Goal: Transaction & Acquisition: Purchase product/service

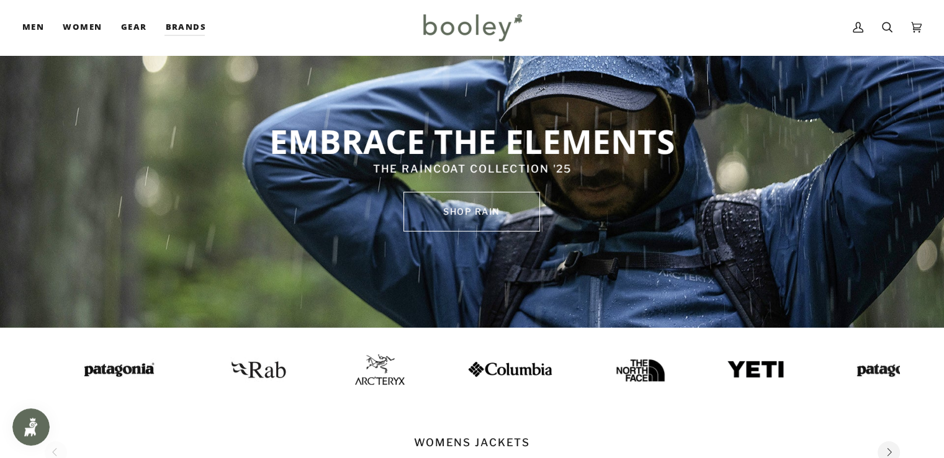
scroll to position [51, 0]
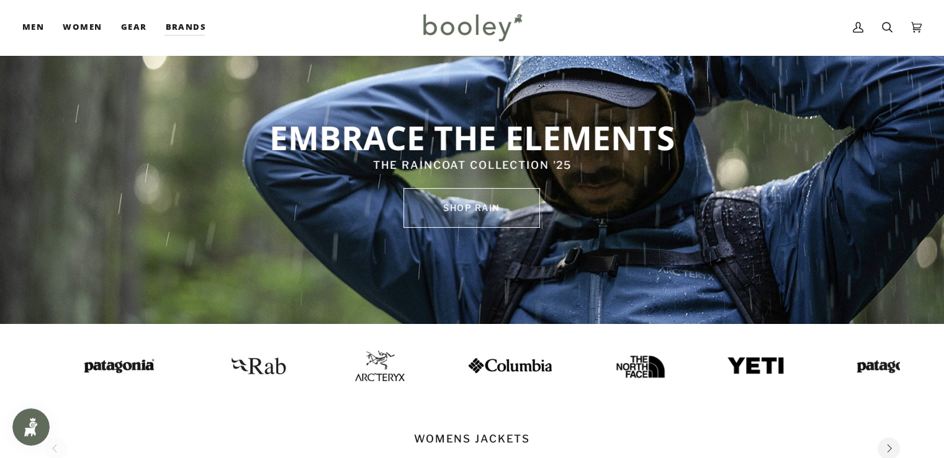
click at [486, 206] on link "SHOP rain" at bounding box center [471, 208] width 137 height 40
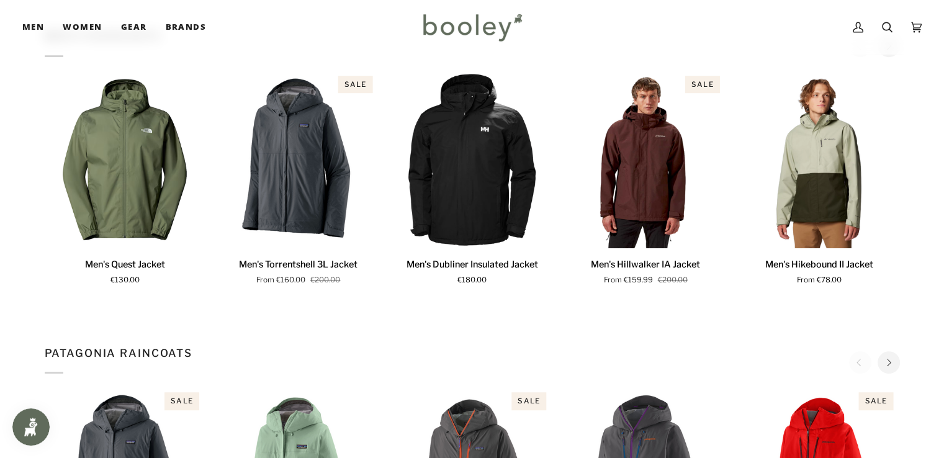
scroll to position [686, 0]
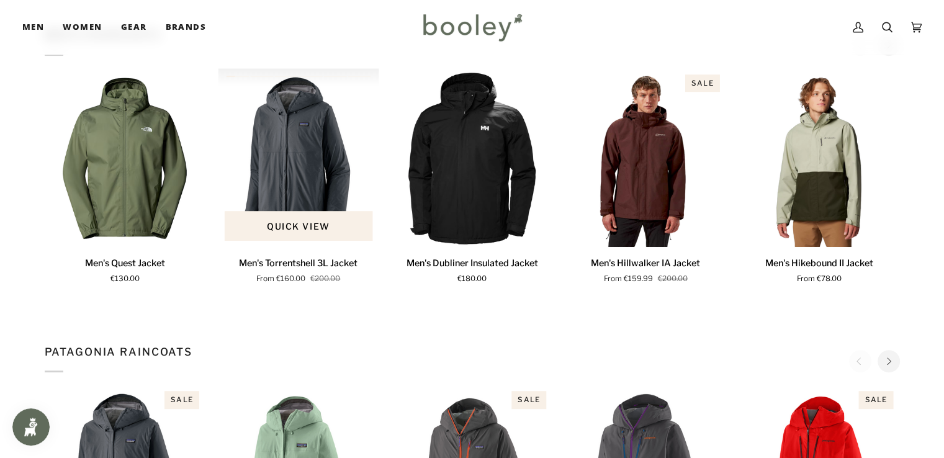
click at [323, 207] on img "Men's Torrentshell 3L Jacket" at bounding box center [298, 157] width 161 height 179
click at [325, 197] on img "Men's Torrentshell 3L Jacket" at bounding box center [298, 157] width 161 height 179
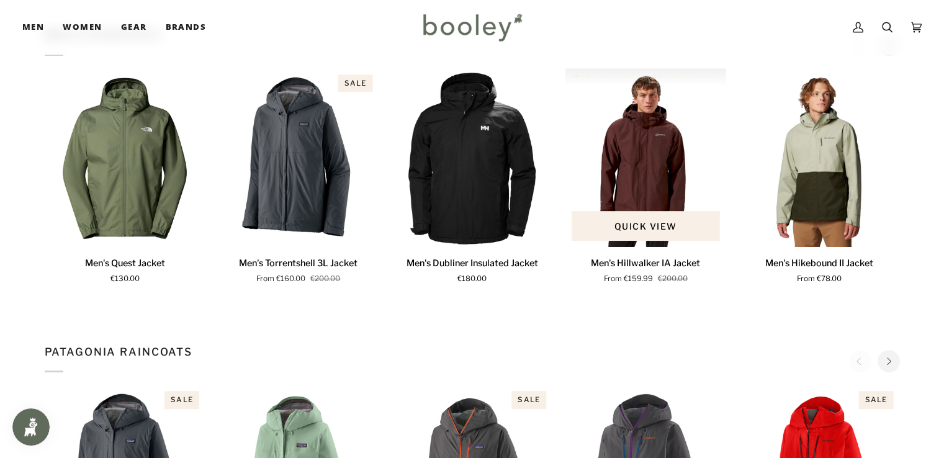
click at [663, 164] on img "Men's Hillwalker IA Jacket" at bounding box center [645, 157] width 161 height 179
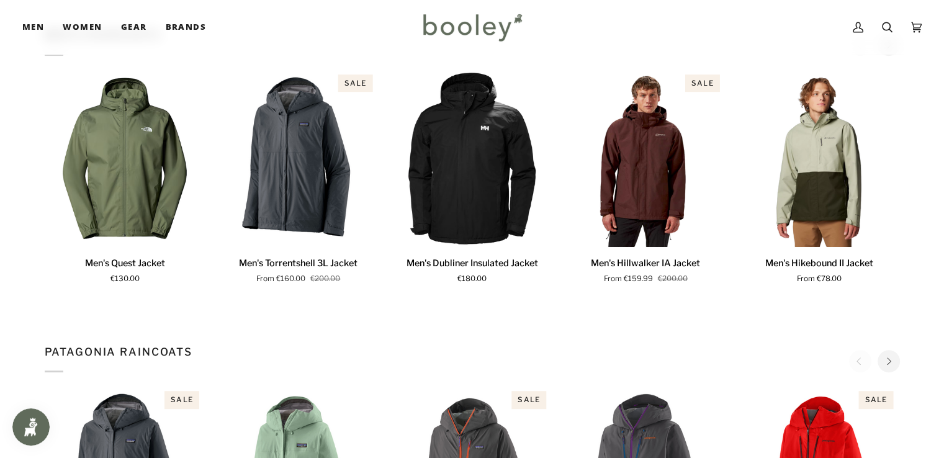
click at [890, 49] on icon "Next" at bounding box center [888, 45] width 8 height 8
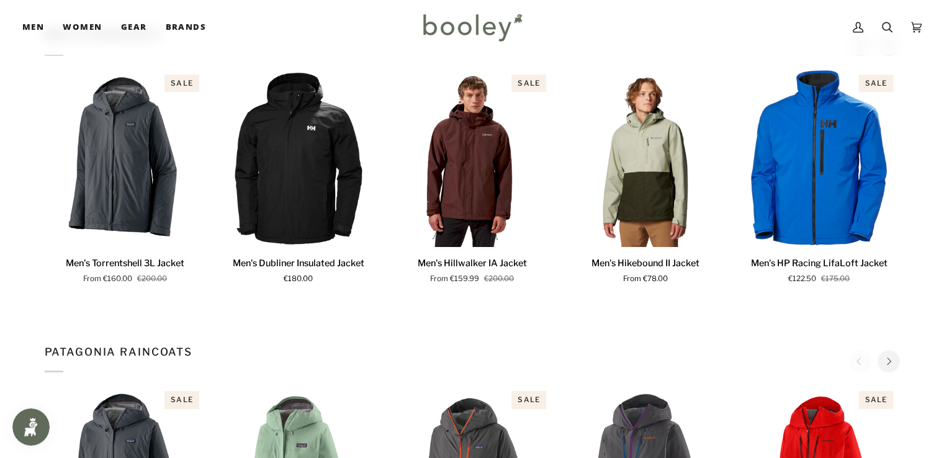
click at [890, 49] on icon "Next" at bounding box center [888, 45] width 8 height 8
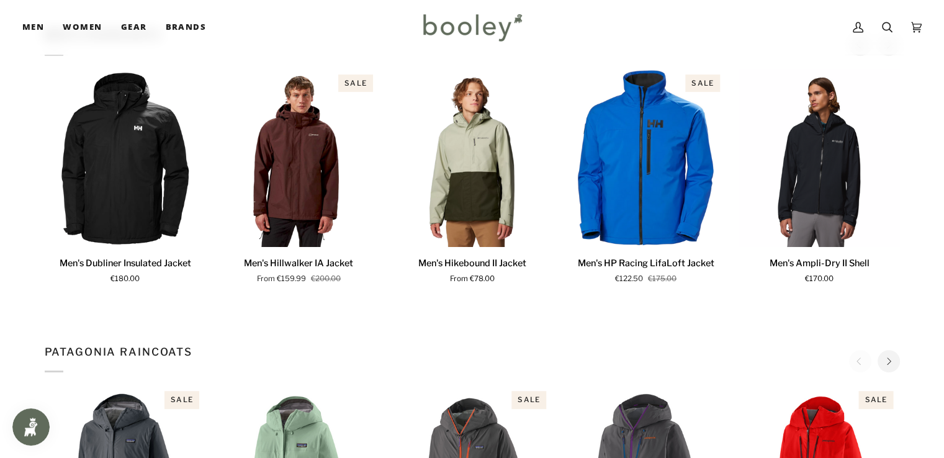
click at [890, 49] on icon "Next" at bounding box center [888, 45] width 8 height 8
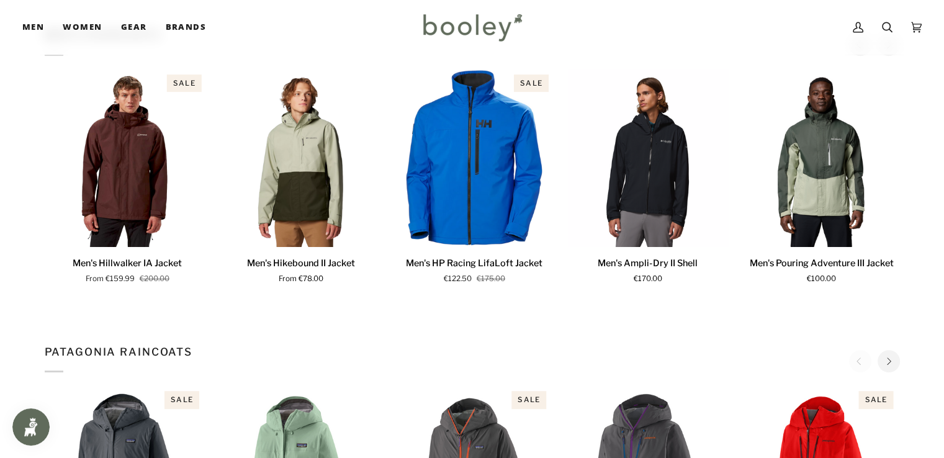
click at [890, 49] on icon "Next" at bounding box center [888, 45] width 8 height 8
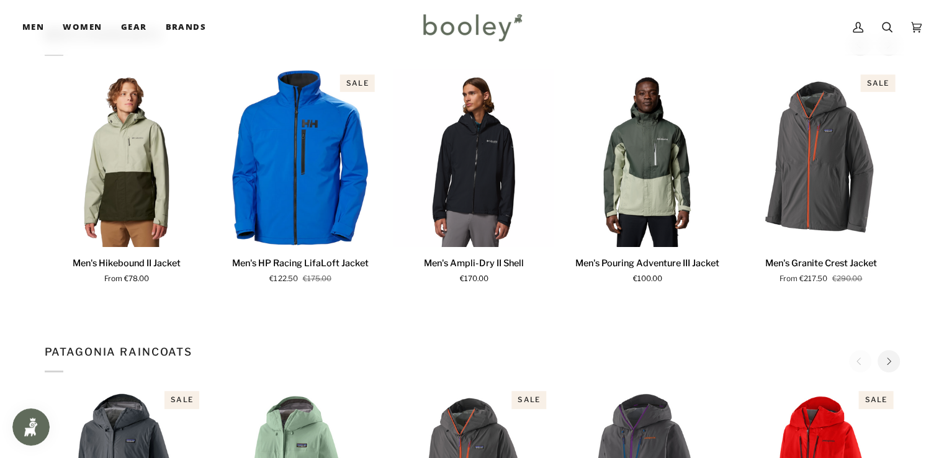
click at [890, 49] on icon "Next" at bounding box center [888, 45] width 8 height 8
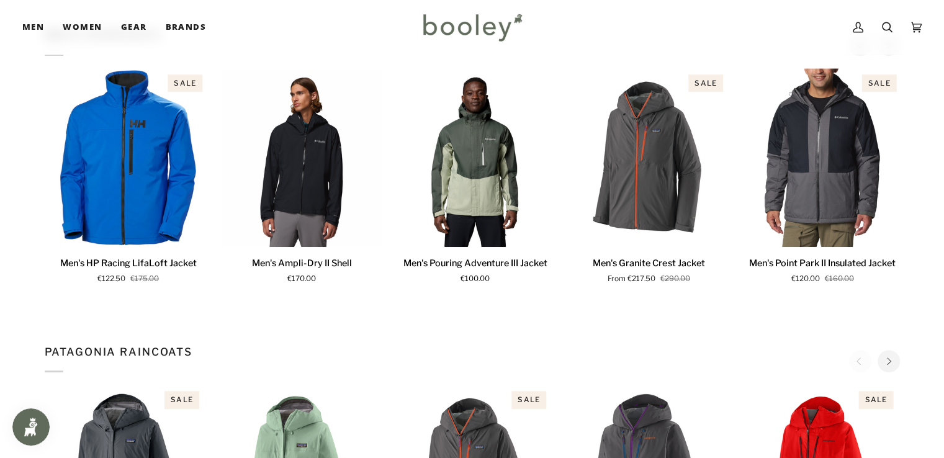
click at [890, 49] on icon "Next" at bounding box center [888, 45] width 8 height 8
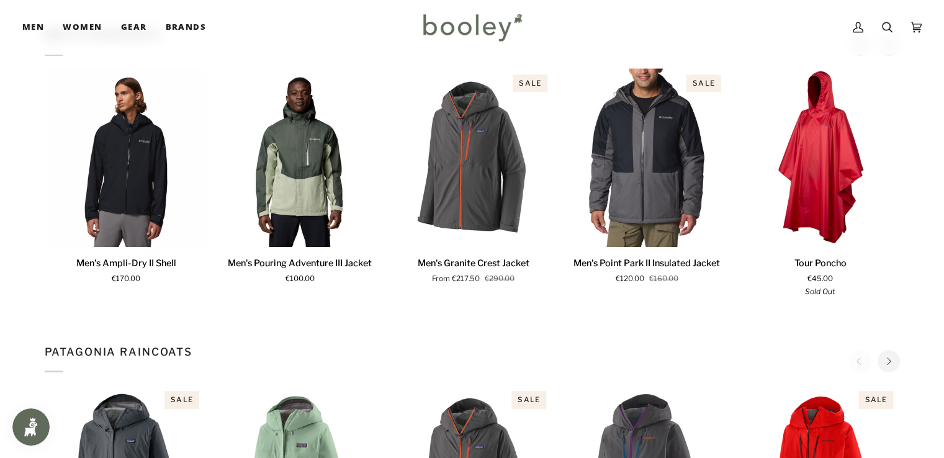
click at [890, 49] on icon "Next" at bounding box center [888, 45] width 8 height 8
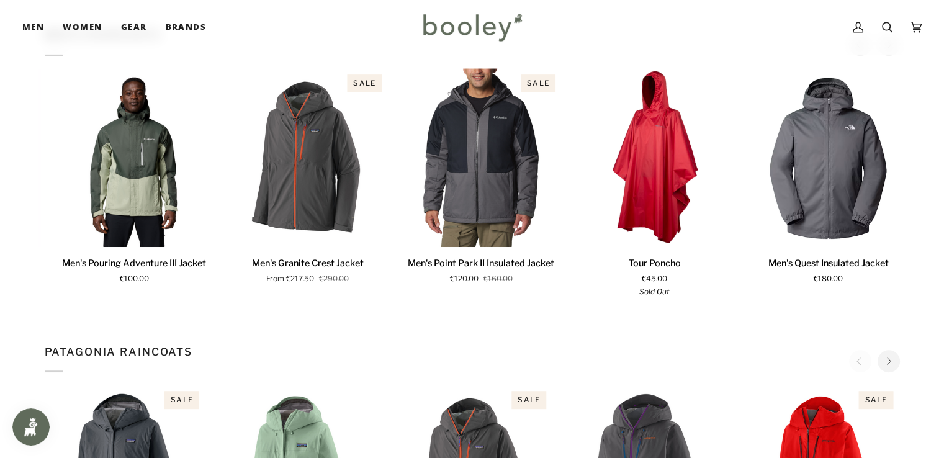
click at [890, 49] on icon "Next" at bounding box center [888, 45] width 8 height 8
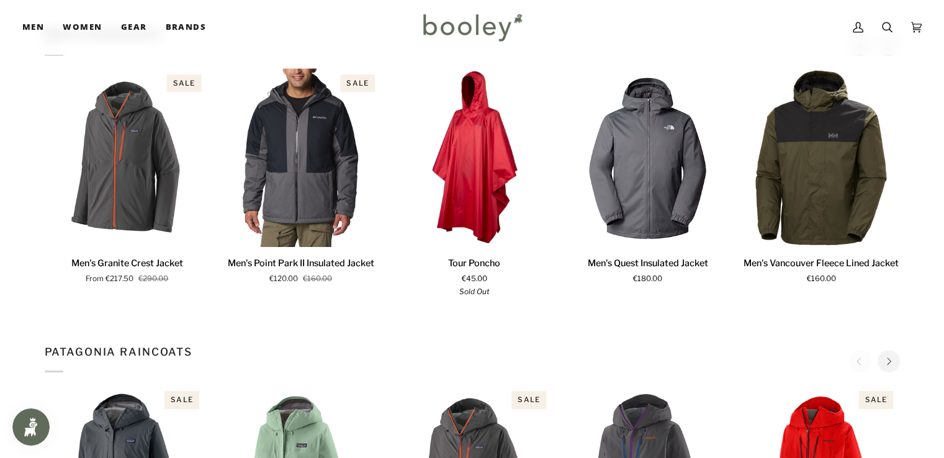
click at [890, 49] on icon "Next" at bounding box center [888, 45] width 8 height 8
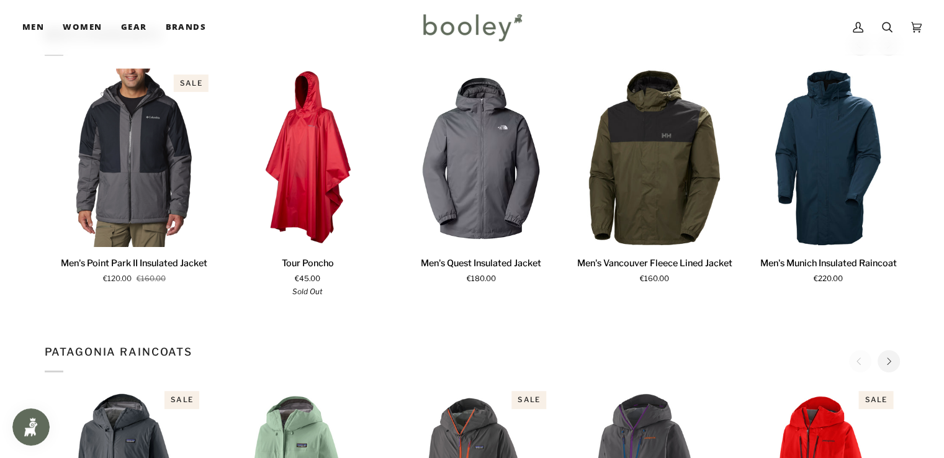
click at [890, 49] on icon "Next" at bounding box center [888, 45] width 8 height 8
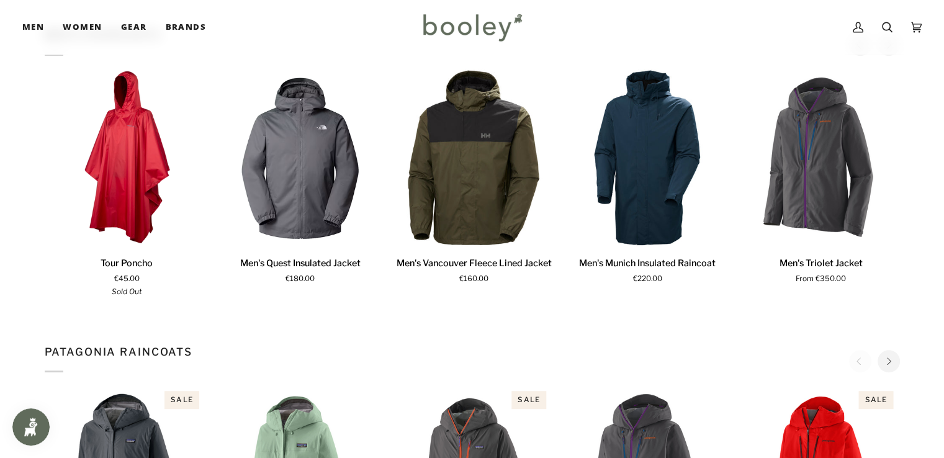
click at [890, 49] on icon "Next" at bounding box center [888, 45] width 8 height 8
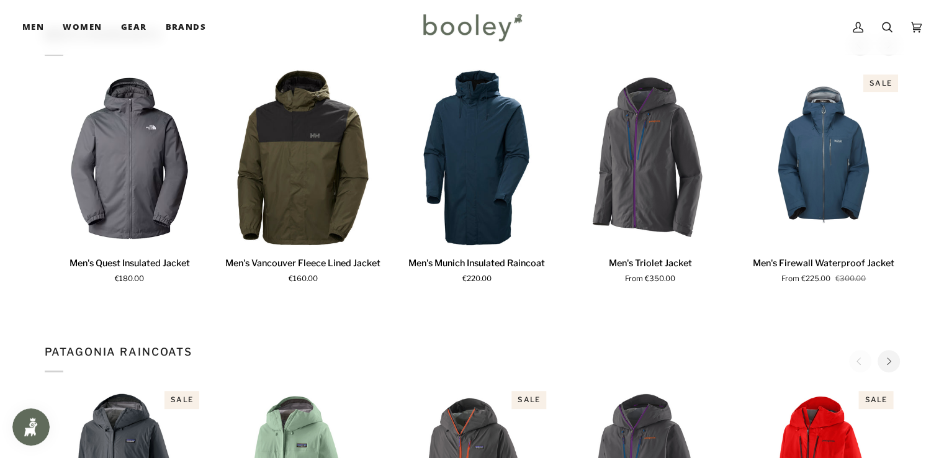
click at [890, 49] on icon "Next" at bounding box center [888, 45] width 8 height 8
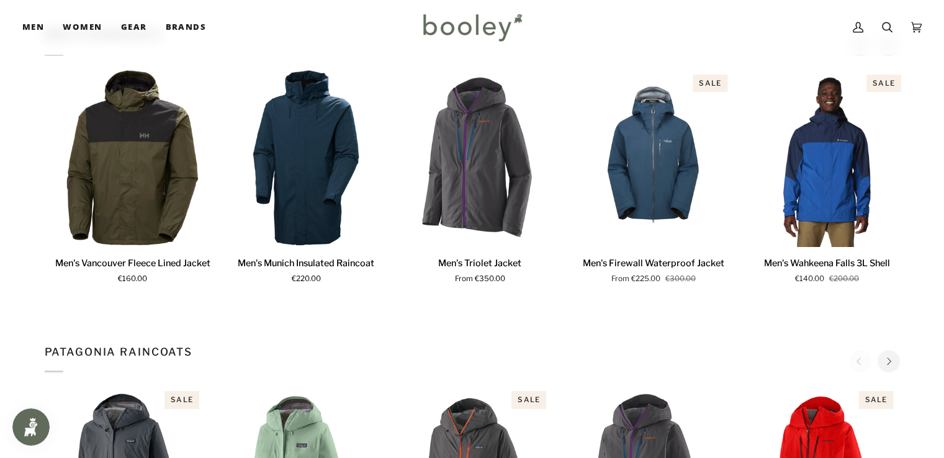
click at [890, 49] on icon "Next" at bounding box center [888, 45] width 8 height 8
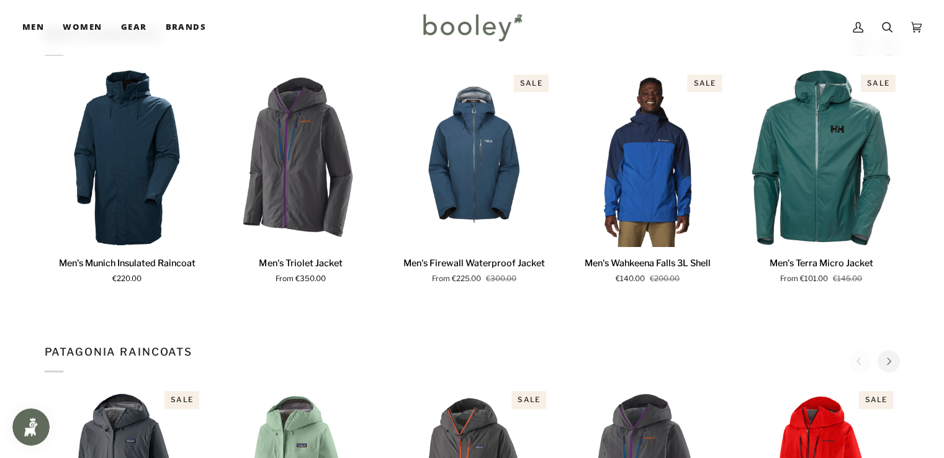
click at [890, 49] on icon "Next" at bounding box center [888, 45] width 8 height 8
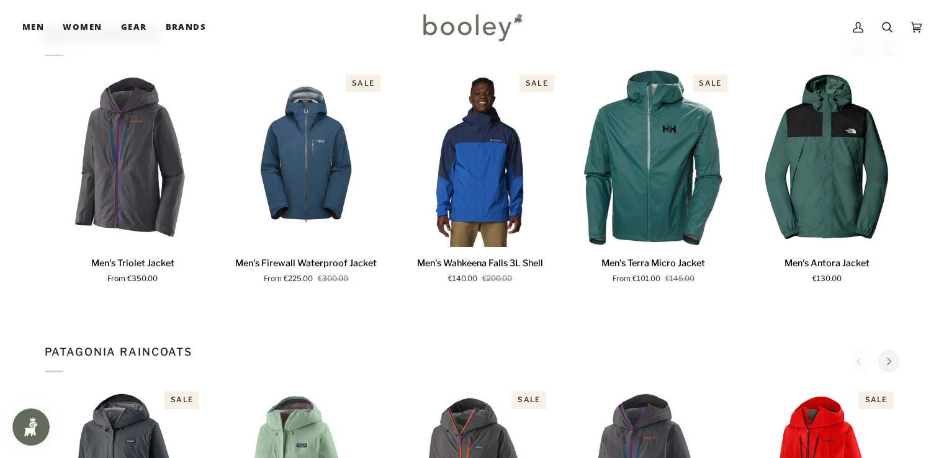
click at [890, 49] on icon "Next" at bounding box center [888, 45] width 8 height 8
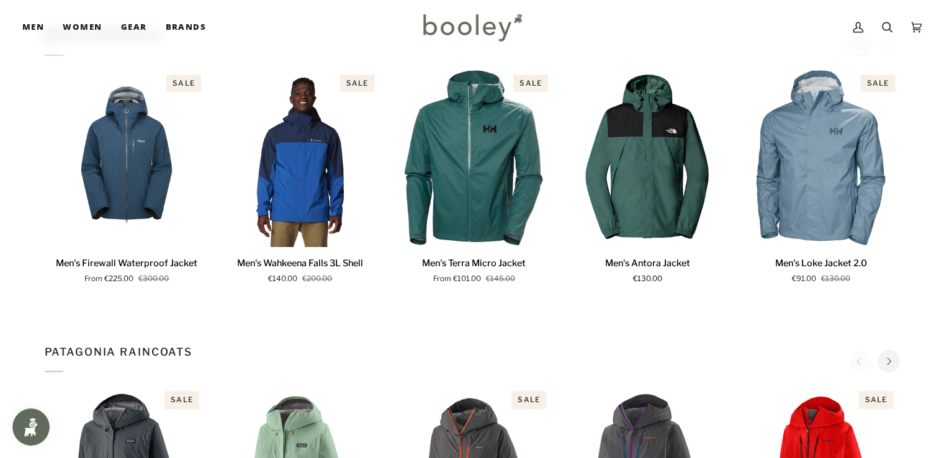
click at [890, 56] on div "Men's RainCoats" at bounding box center [472, 41] width 855 height 29
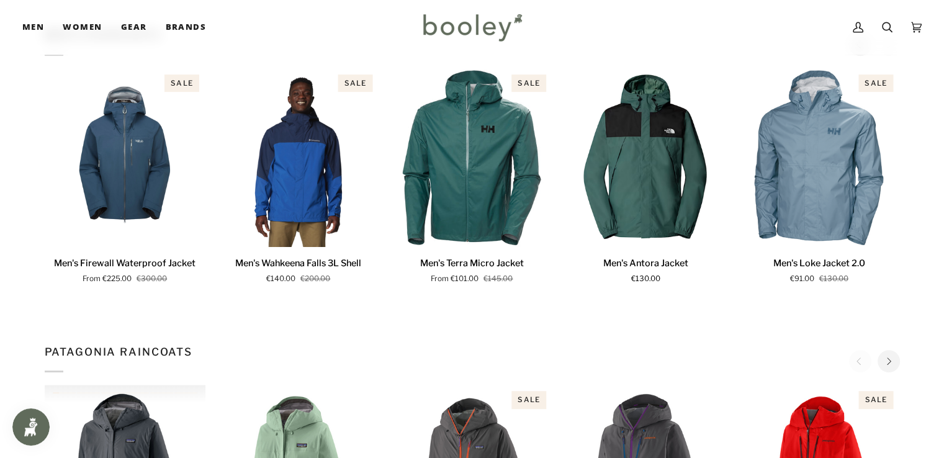
click at [879, 350] on button "Next" at bounding box center [888, 361] width 22 height 22
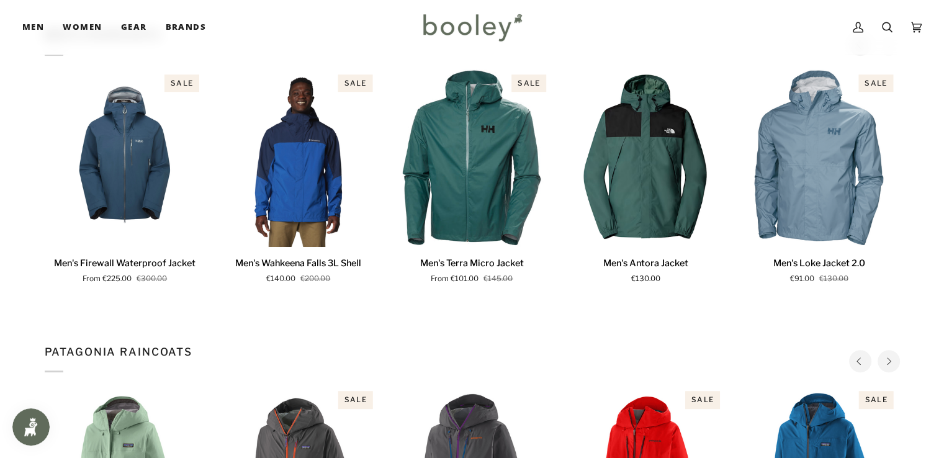
click at [879, 350] on button "Next" at bounding box center [888, 361] width 22 height 22
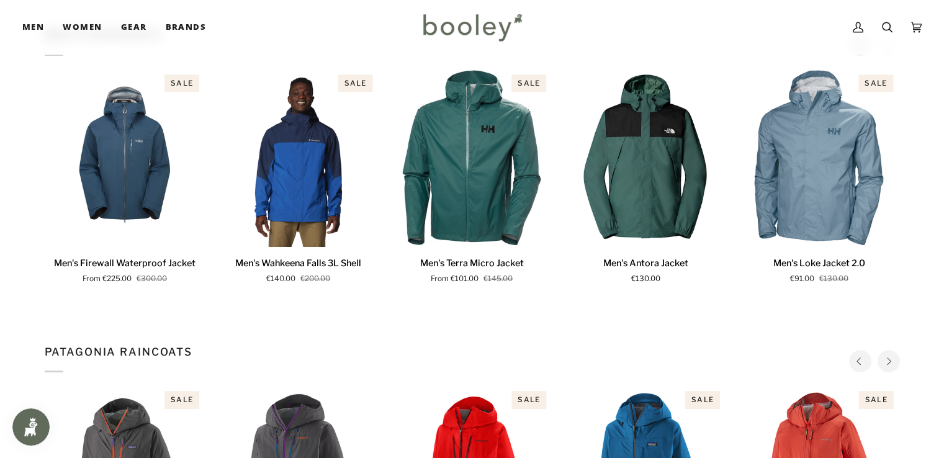
click at [879, 350] on button "Next" at bounding box center [888, 361] width 22 height 22
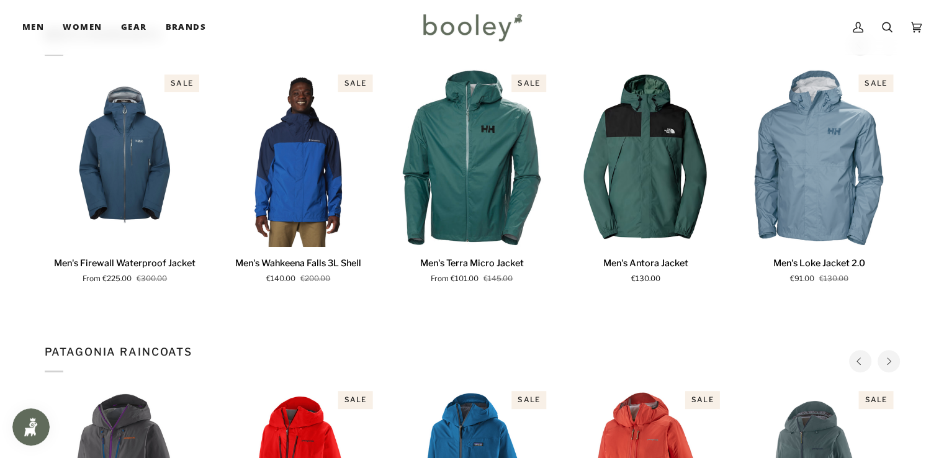
click at [879, 350] on button "Next" at bounding box center [888, 361] width 22 height 22
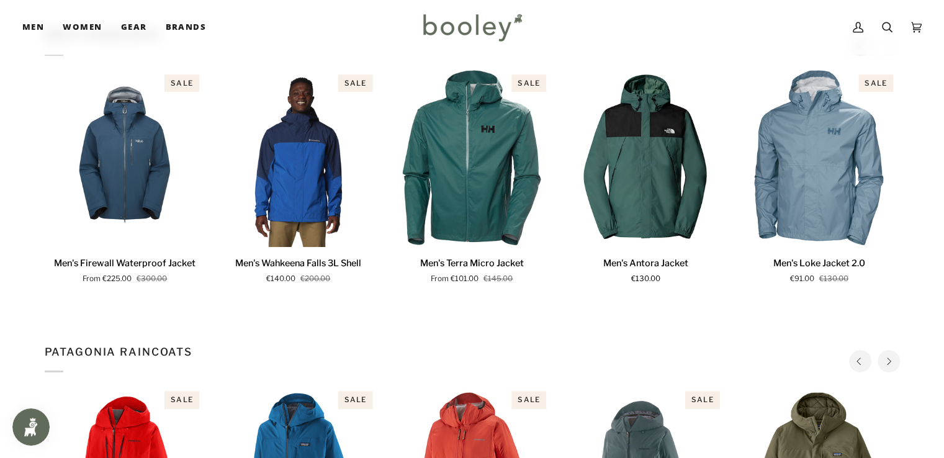
click at [879, 350] on button "Next" at bounding box center [888, 361] width 22 height 22
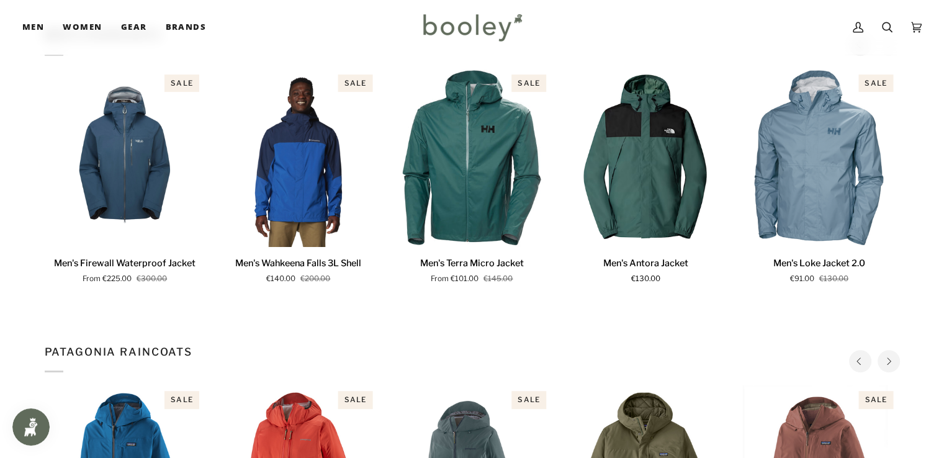
click at [879, 350] on button "Next" at bounding box center [888, 361] width 22 height 22
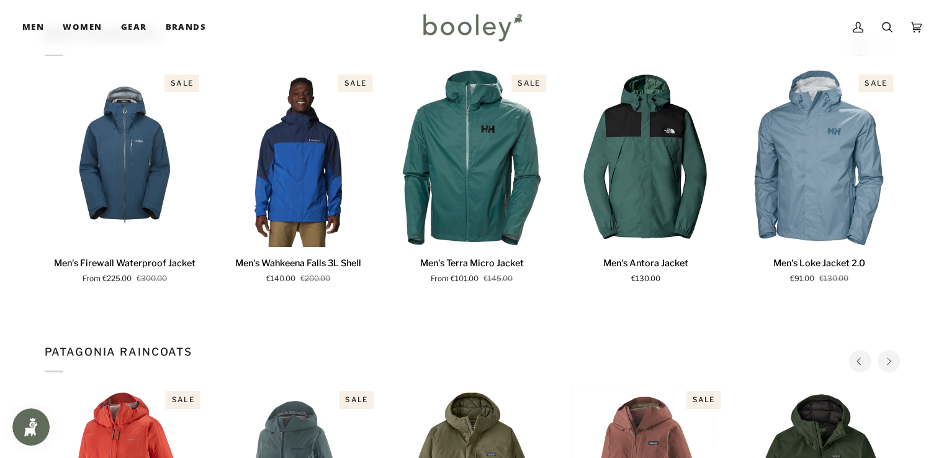
click at [879, 350] on button "Next" at bounding box center [888, 361] width 22 height 22
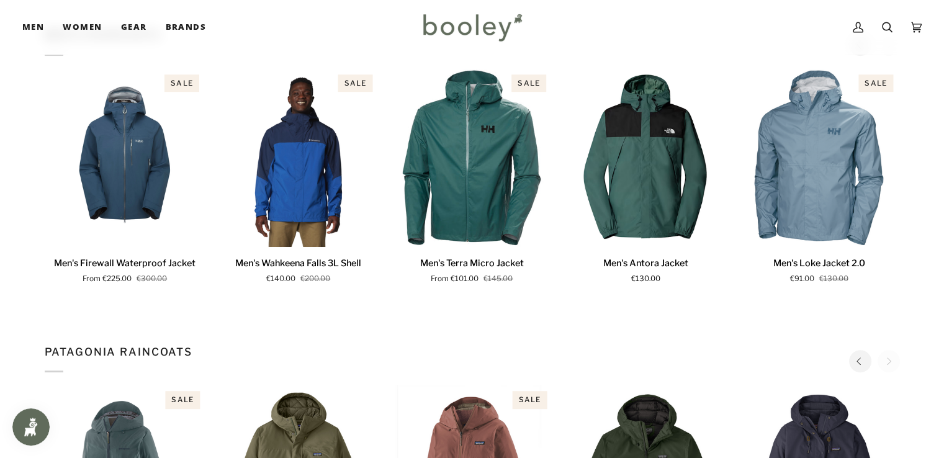
click at [879, 344] on div "Patagonia RainCoats" at bounding box center [472, 358] width 855 height 29
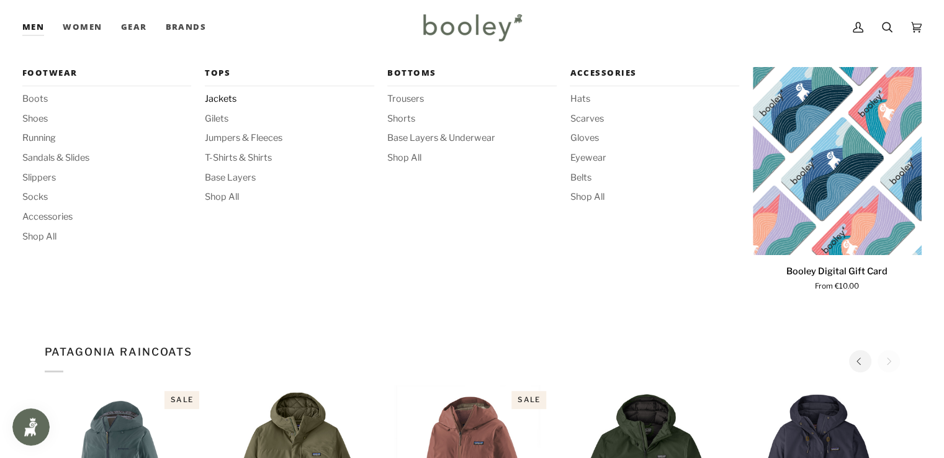
click at [219, 94] on span "Jackets" at bounding box center [289, 99] width 169 height 14
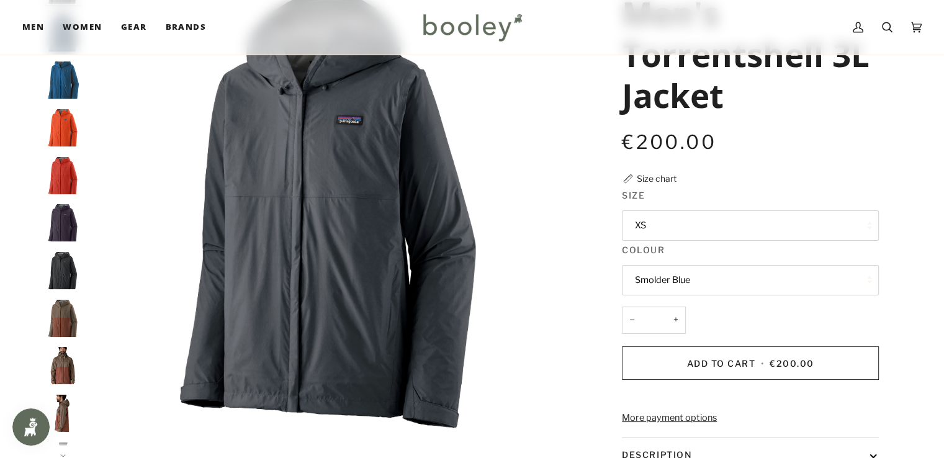
click at [695, 233] on button "XS" at bounding box center [750, 225] width 257 height 30
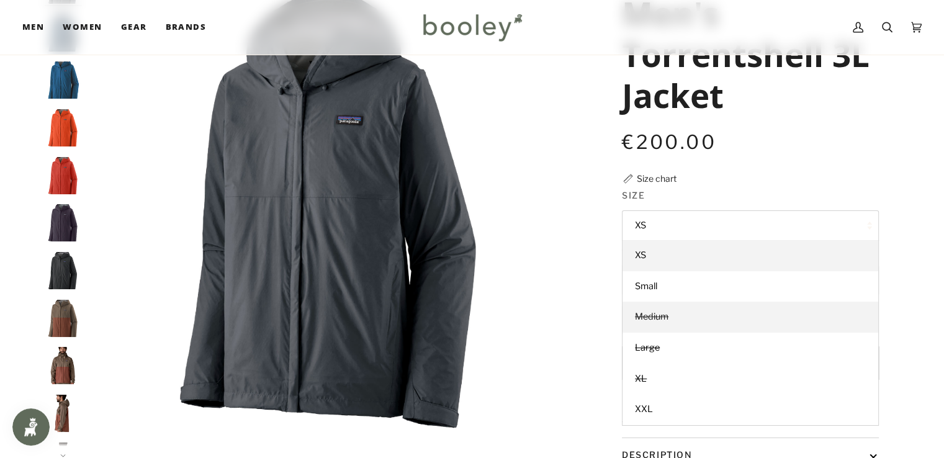
click at [687, 311] on link "Medium" at bounding box center [750, 317] width 256 height 31
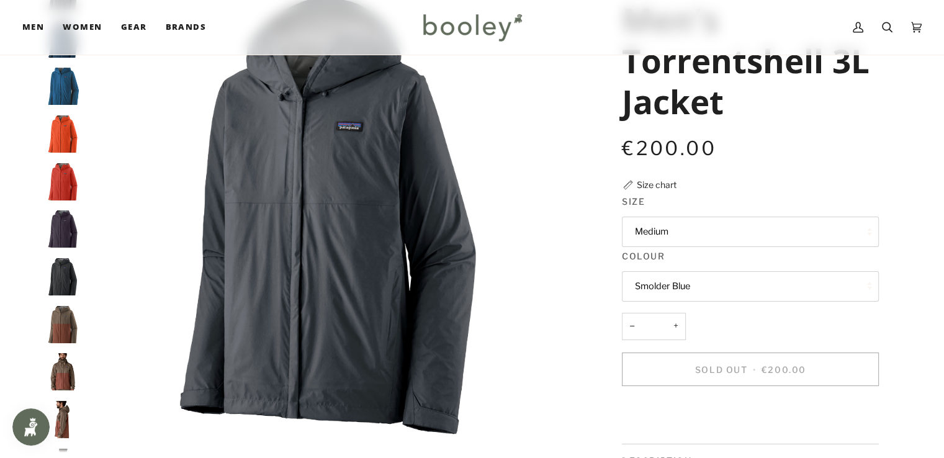
scroll to position [115, 0]
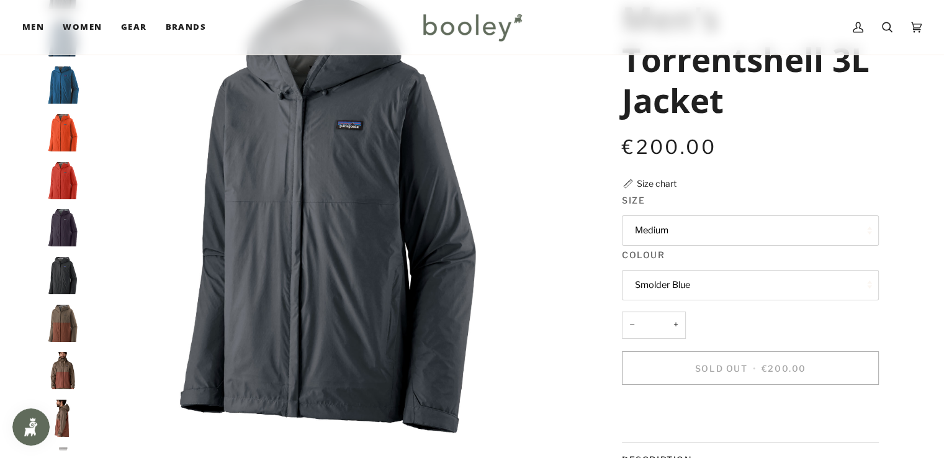
click at [703, 222] on button "Medium" at bounding box center [750, 230] width 257 height 30
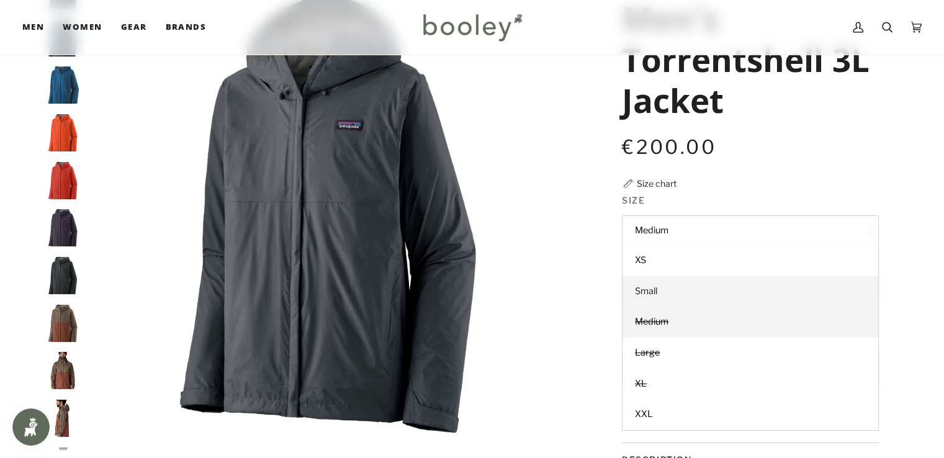
click at [678, 283] on link "Small" at bounding box center [750, 291] width 256 height 31
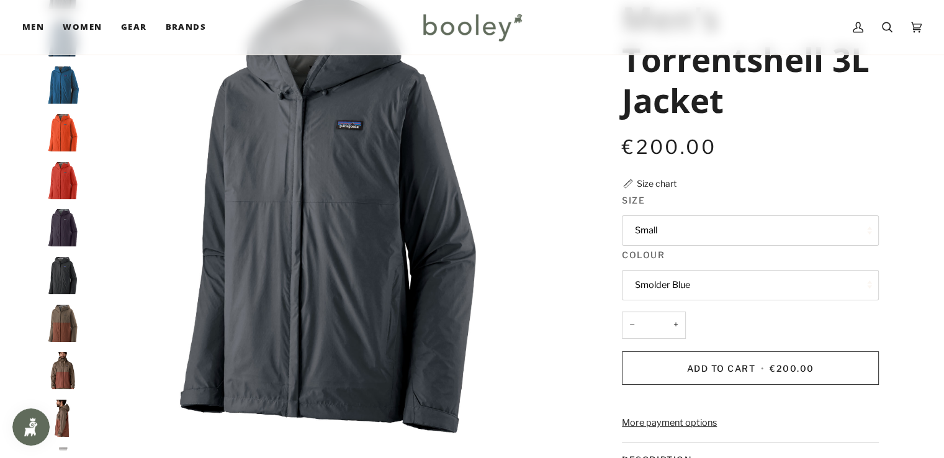
click at [690, 219] on button "Small" at bounding box center [750, 230] width 257 height 30
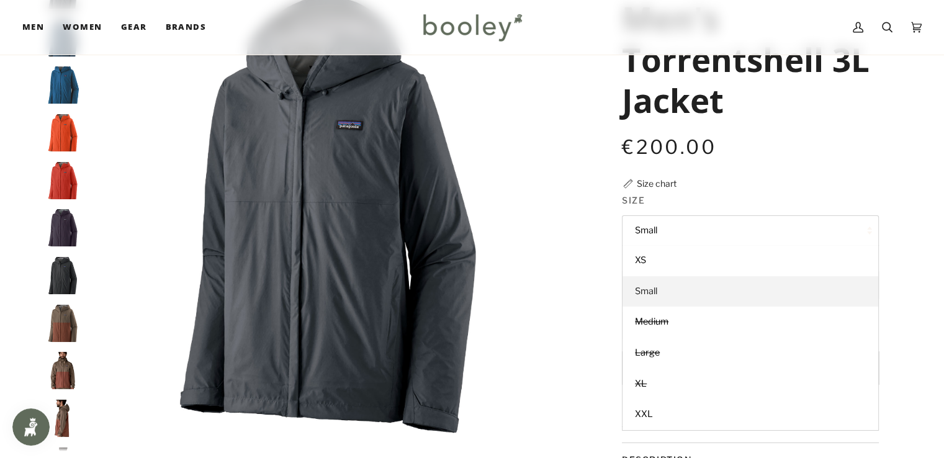
click at [678, 276] on link "Small" at bounding box center [750, 291] width 256 height 31
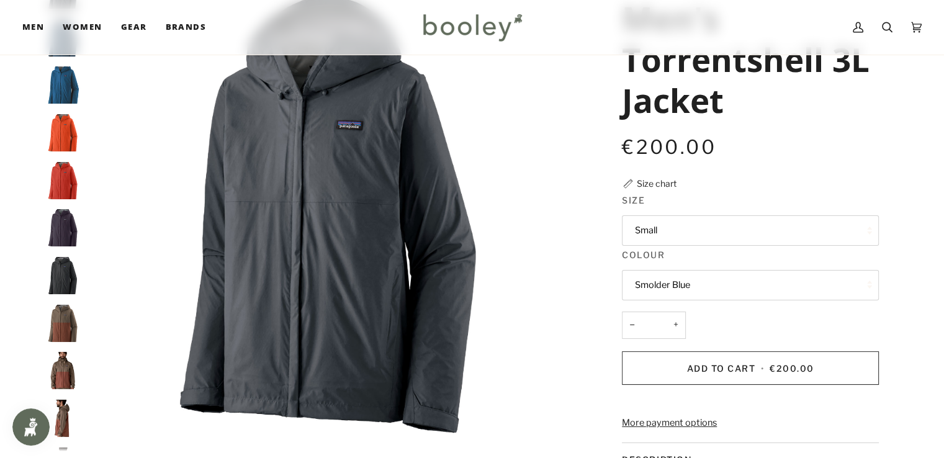
click at [685, 231] on button "Small" at bounding box center [750, 230] width 257 height 30
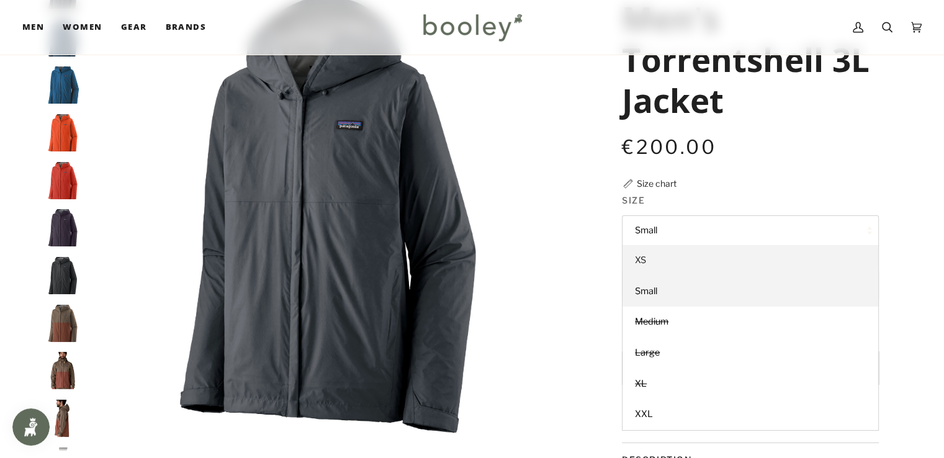
click at [677, 260] on link "XS" at bounding box center [750, 260] width 256 height 31
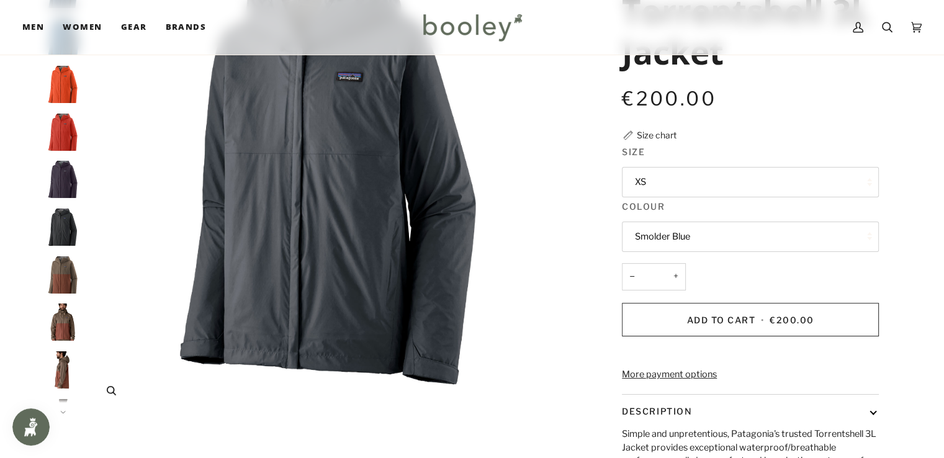
scroll to position [166, 0]
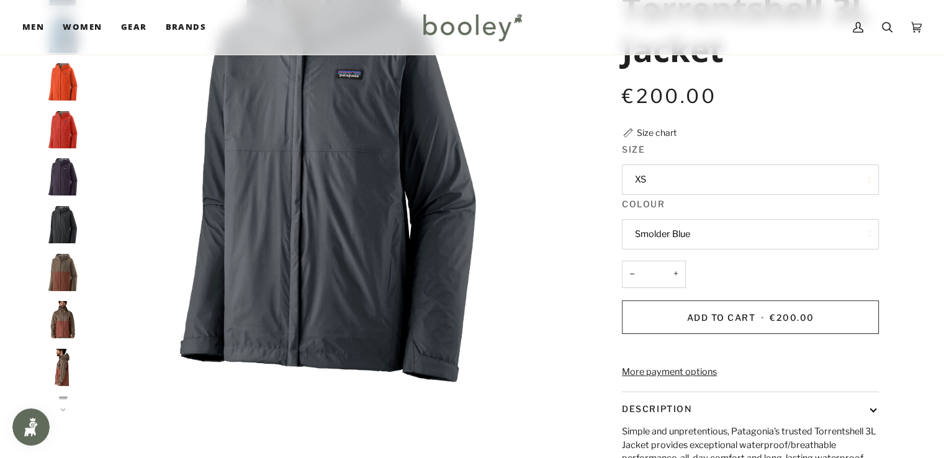
click at [55, 86] on img "Patagonia Men's Torrentshell 3L Jacket Pollinator Orange - Booley Galway" at bounding box center [63, 81] width 37 height 37
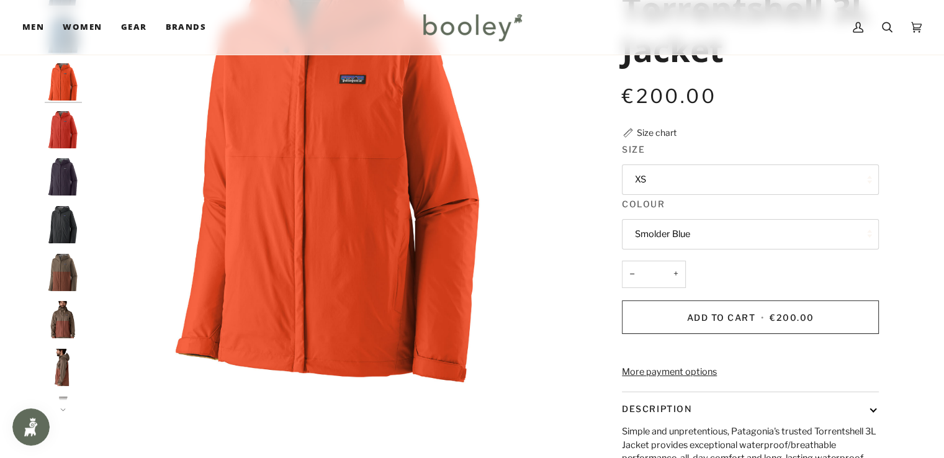
click at [61, 127] on img "Patagonia Men's Torrentshell 3L Jacket Amanita Red - Booley Galway" at bounding box center [63, 129] width 37 height 37
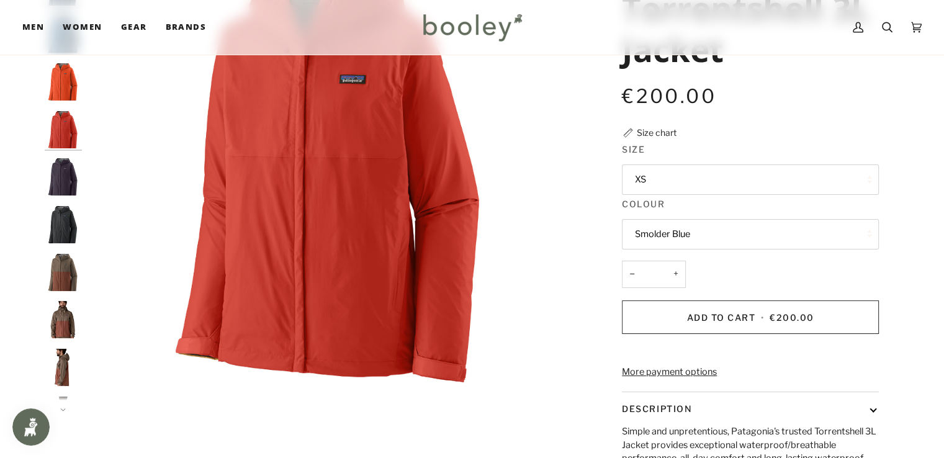
click at [60, 166] on img "Patagonia Men's Torrentshell 3L Jacket Plummet Purple - Booley Galway" at bounding box center [63, 176] width 37 height 37
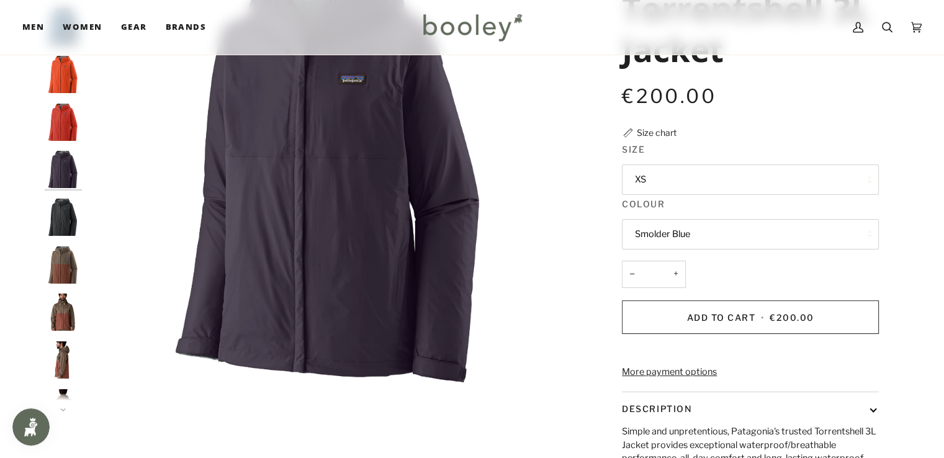
click at [65, 204] on img "Patagonia Men's Torrentshell 3L Jacket Black - Booley Galway" at bounding box center [63, 217] width 37 height 37
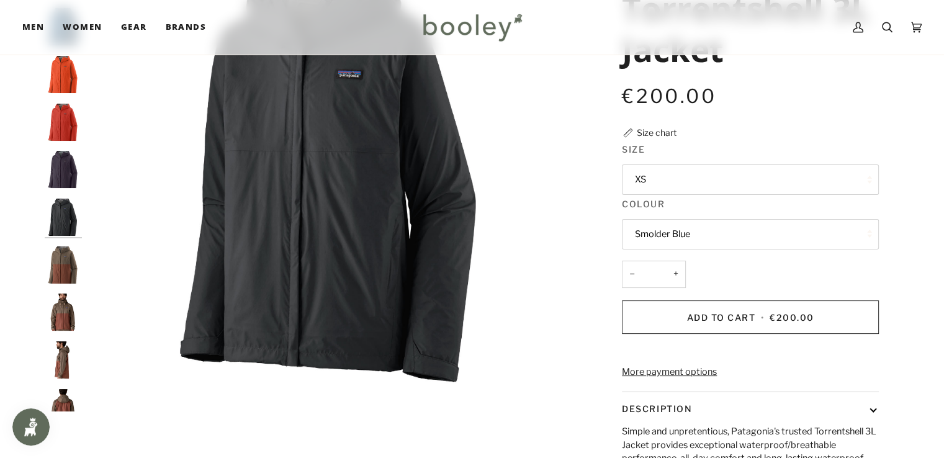
scroll to position [25, 0]
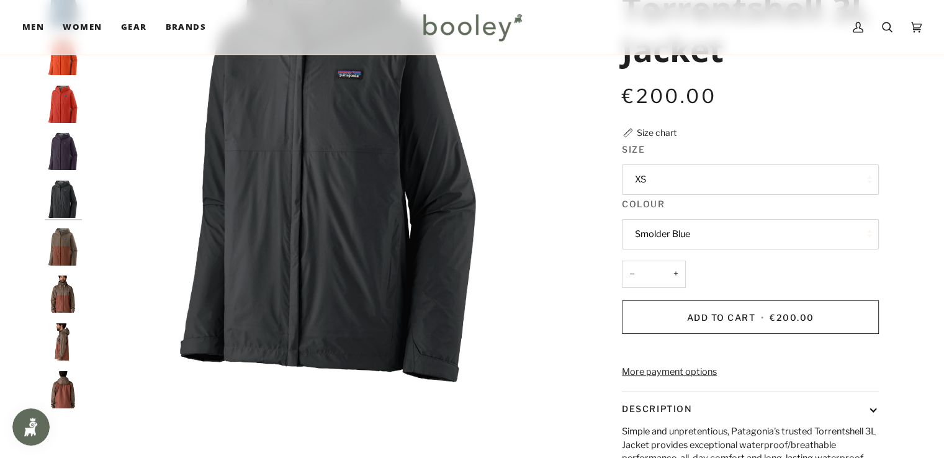
click at [65, 250] on img "Patagonia Men's Torrentshell 3L Jacket Marlow Brown - Booley Galway" at bounding box center [63, 246] width 37 height 37
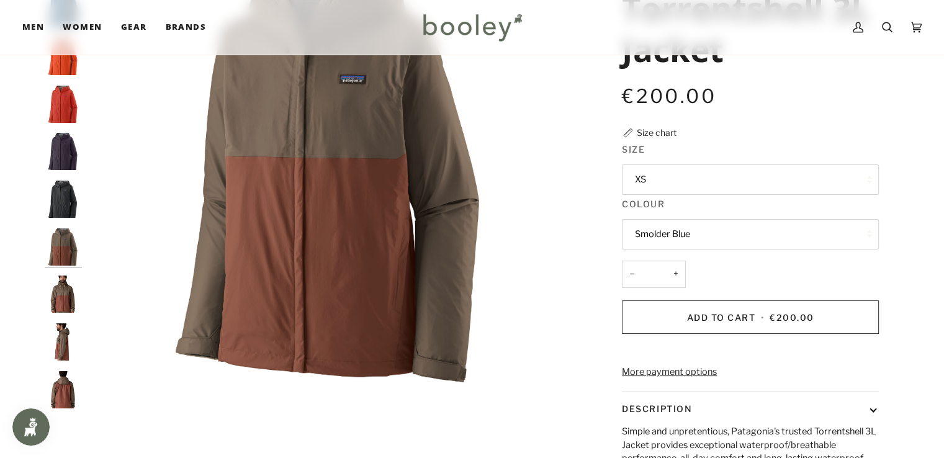
click at [62, 280] on img "Patagonia Men's Torrentshell 3L Jacket Marlow Brown - Booley Galway" at bounding box center [63, 293] width 37 height 37
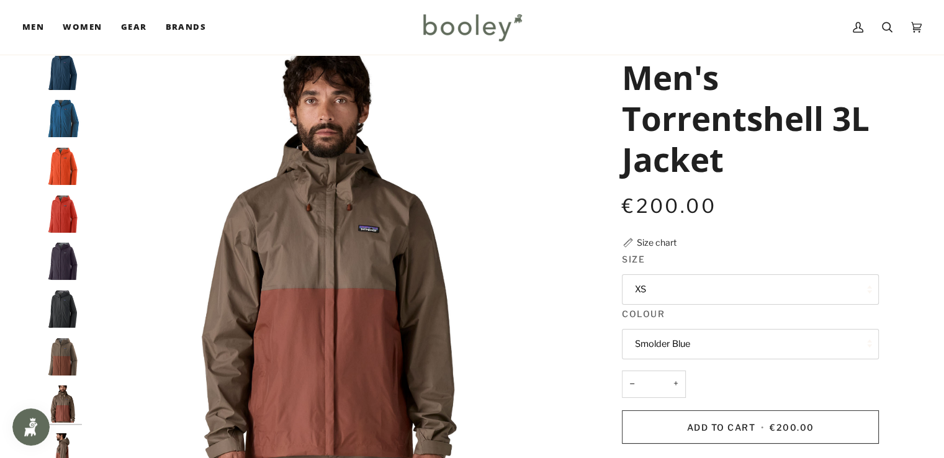
scroll to position [36, 0]
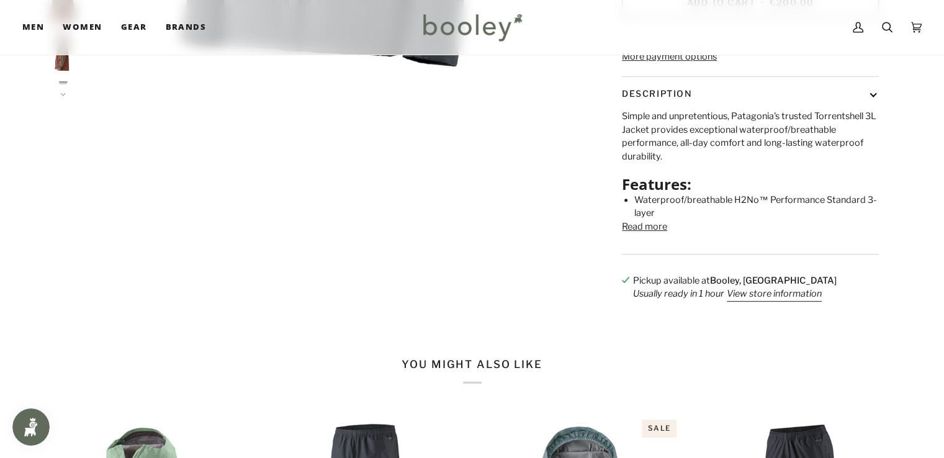
scroll to position [524, 0]
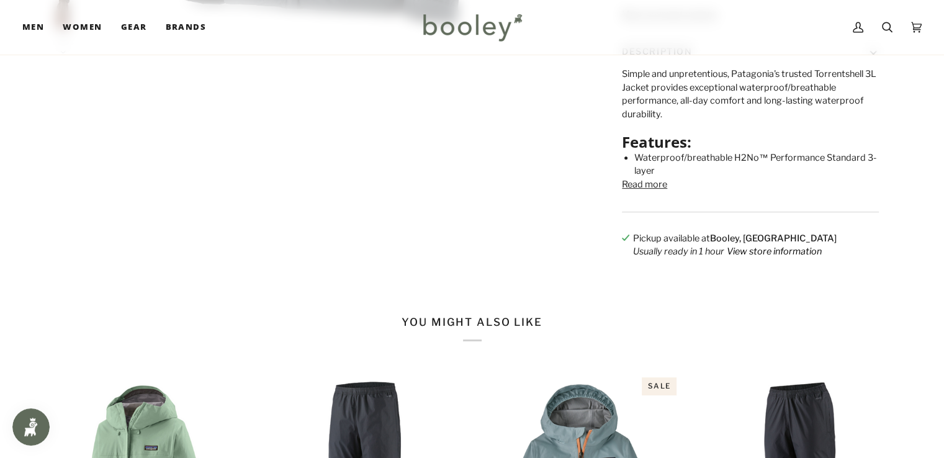
click at [764, 259] on button "View store information" at bounding box center [774, 252] width 95 height 14
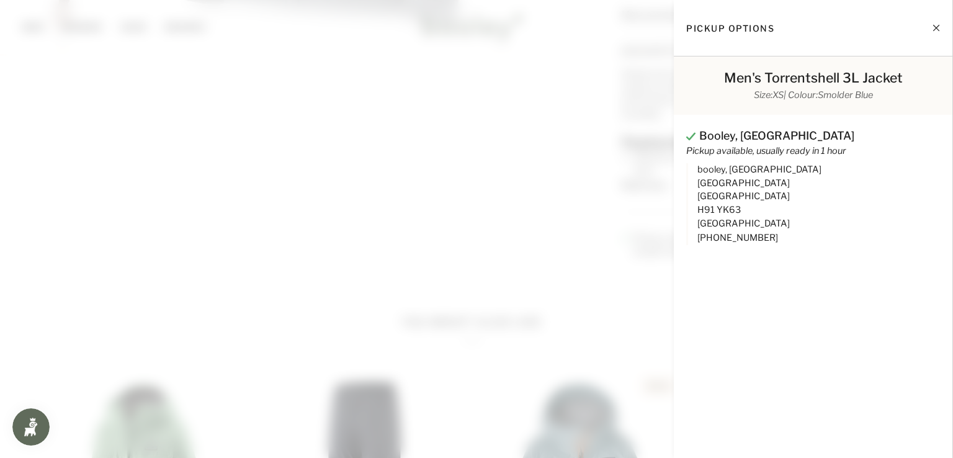
click at [593, 219] on span at bounding box center [476, 229] width 953 height 458
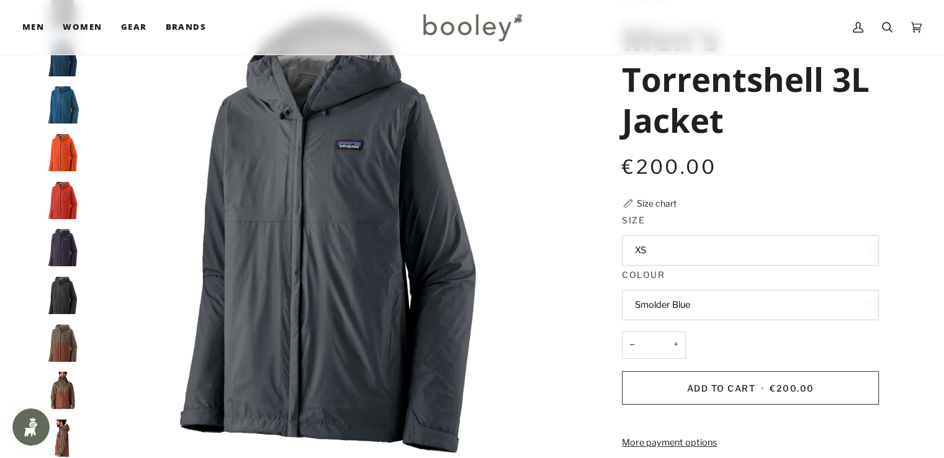
scroll to position [94, 0]
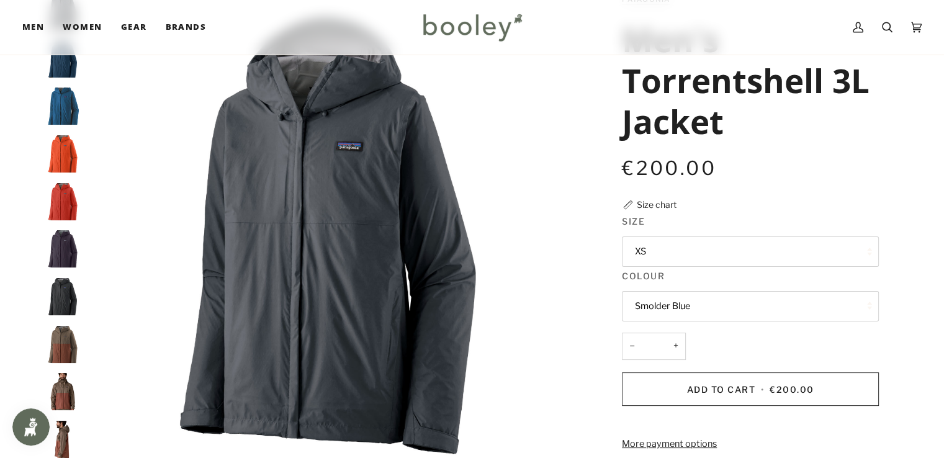
click at [678, 256] on button "XS" at bounding box center [750, 251] width 257 height 30
click at [683, 220] on legend "Size" at bounding box center [750, 224] width 257 height 19
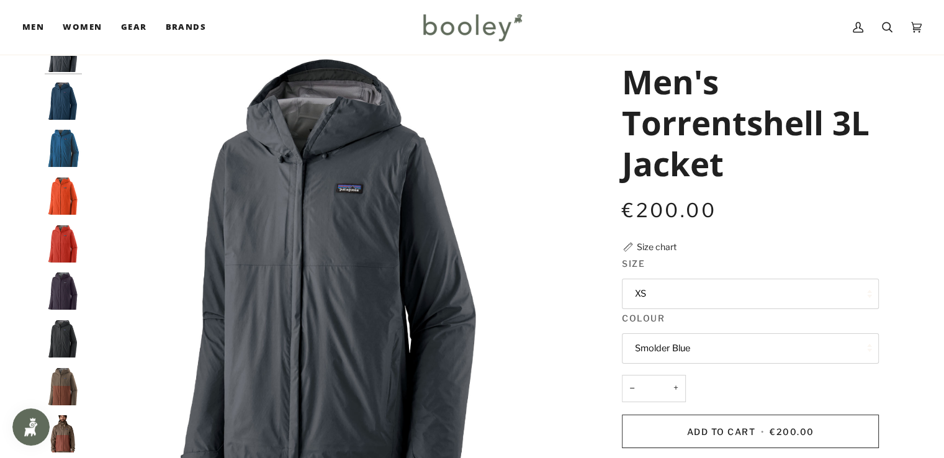
scroll to position [37, 0]
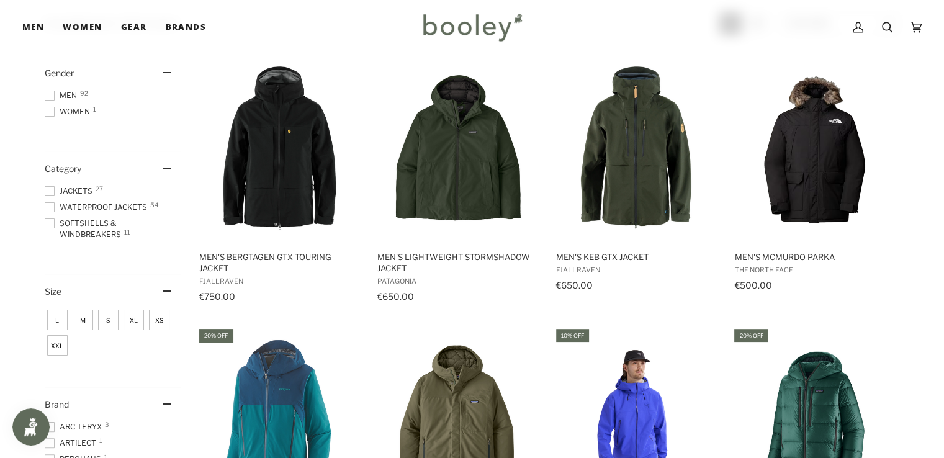
scroll to position [174, 0]
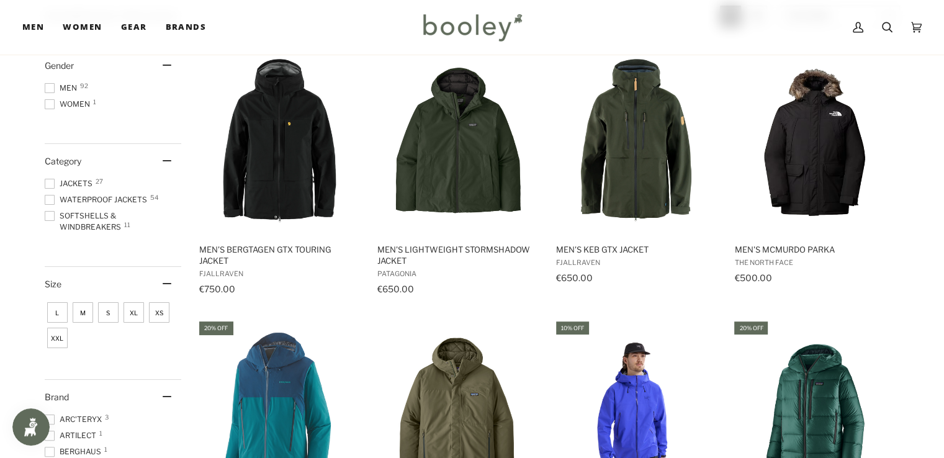
click at [128, 197] on span "Waterproof Jackets 54" at bounding box center [98, 199] width 106 height 11
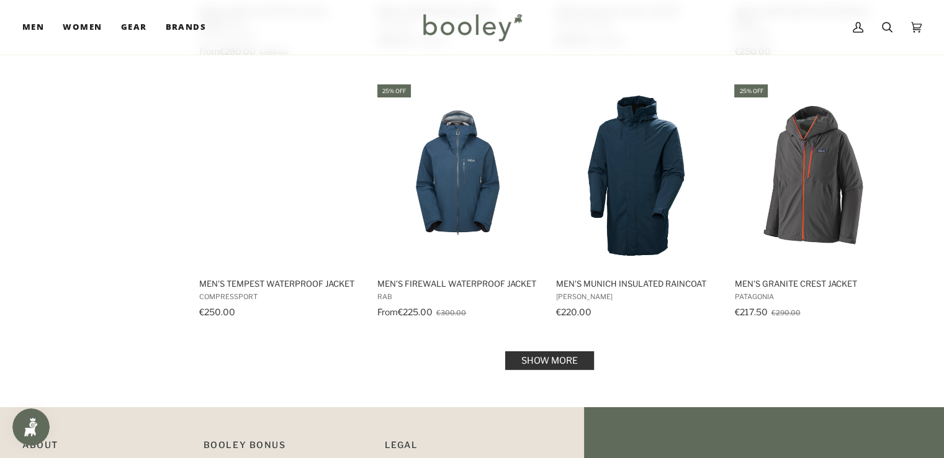
scroll to position [1204, 0]
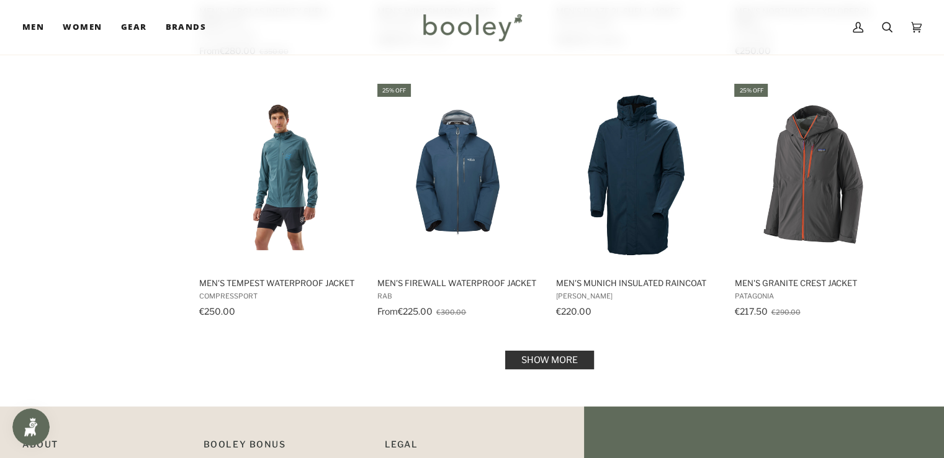
click at [512, 359] on link "Show more" at bounding box center [549, 360] width 89 height 19
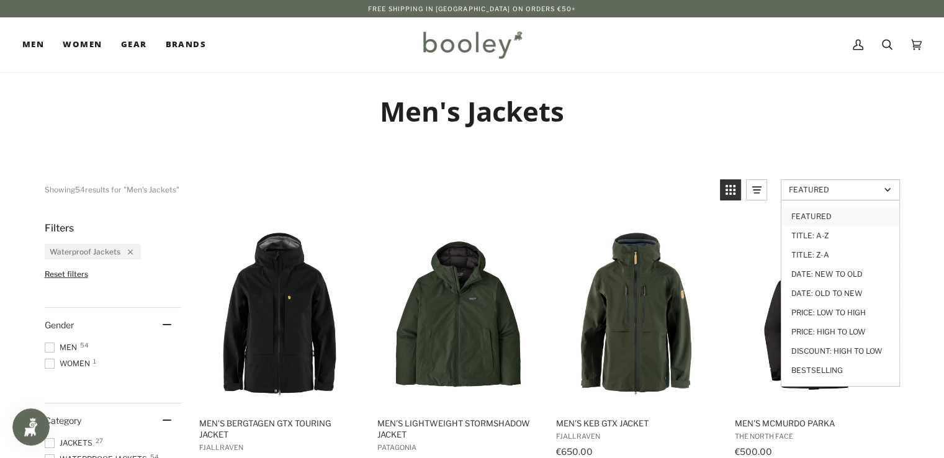
click at [812, 197] on link "Featured" at bounding box center [840, 189] width 119 height 21
click at [821, 189] on span "Featured" at bounding box center [834, 189] width 91 height 9
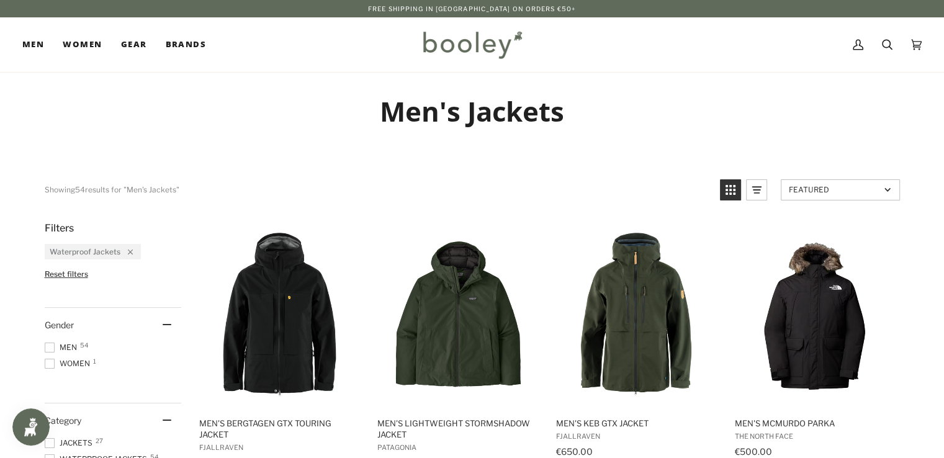
click at [821, 189] on span "Featured" at bounding box center [834, 189] width 91 height 9
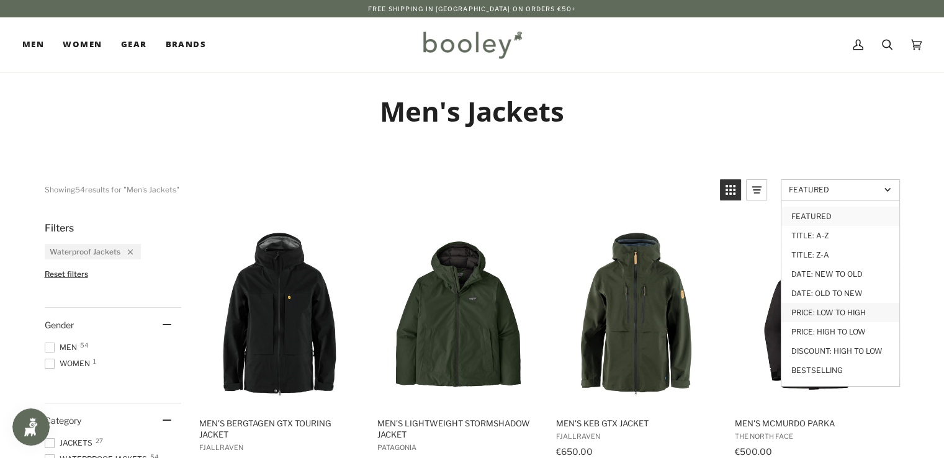
click at [813, 318] on link "Price: Low to High" at bounding box center [840, 312] width 118 height 19
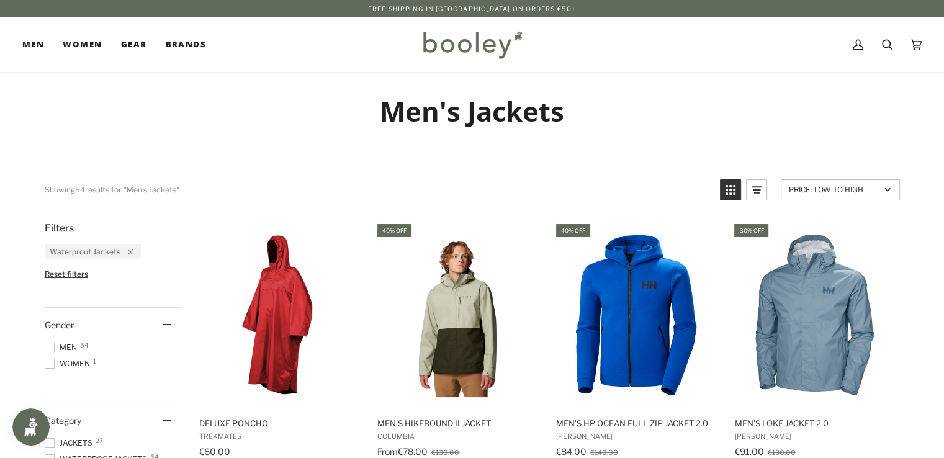
scroll to position [170, 0]
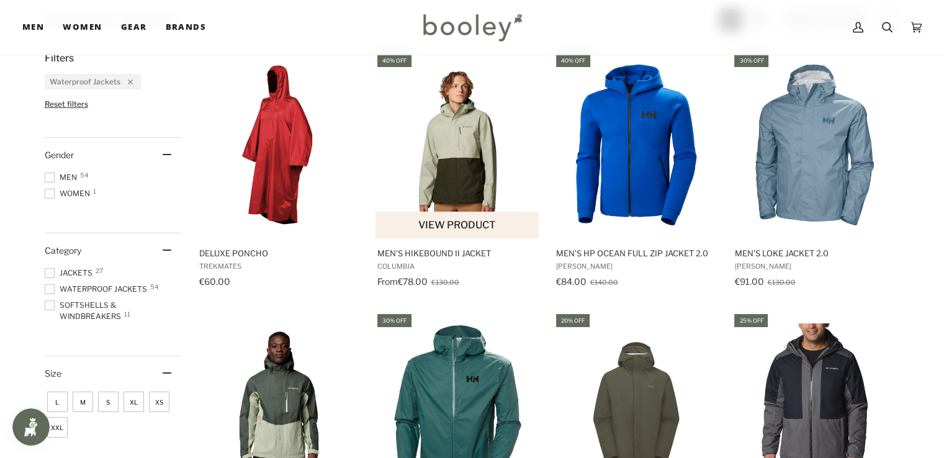
click at [490, 166] on img "Men's Hikebound II Jacket" at bounding box center [457, 145] width 164 height 164
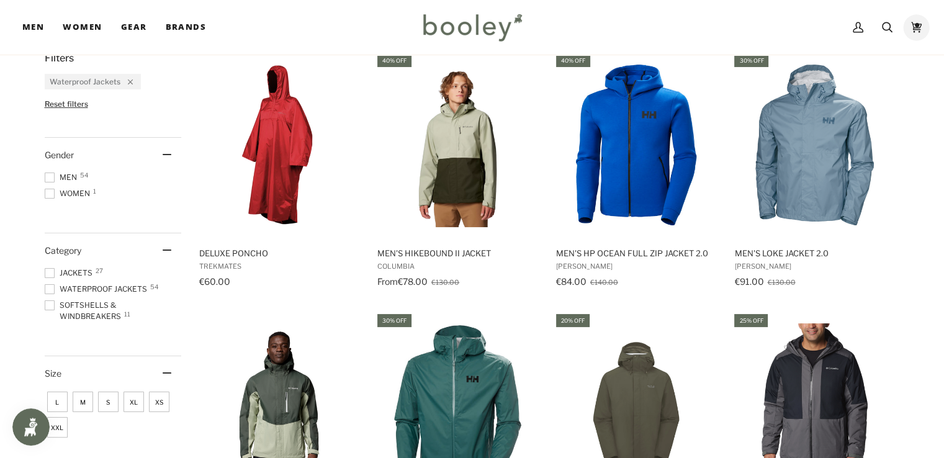
click at [916, 30] on icon at bounding box center [916, 27] width 11 height 11
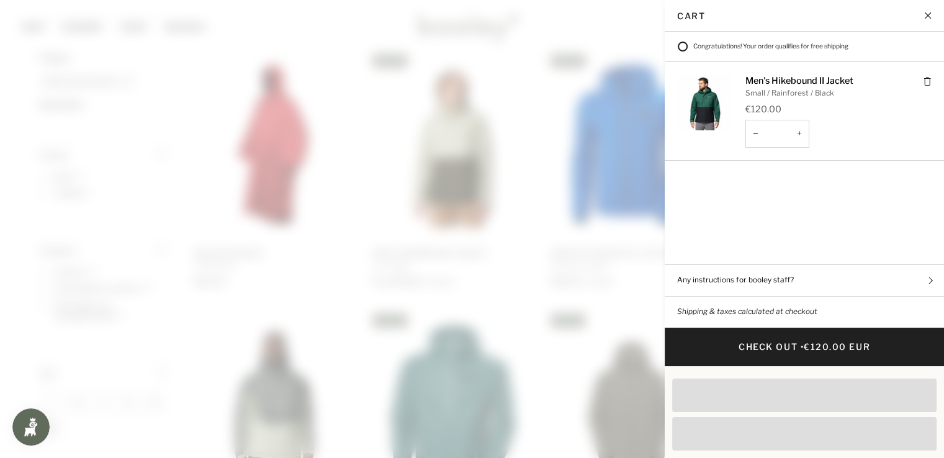
click at [923, 84] on icon "Cart" at bounding box center [927, 81] width 9 height 9
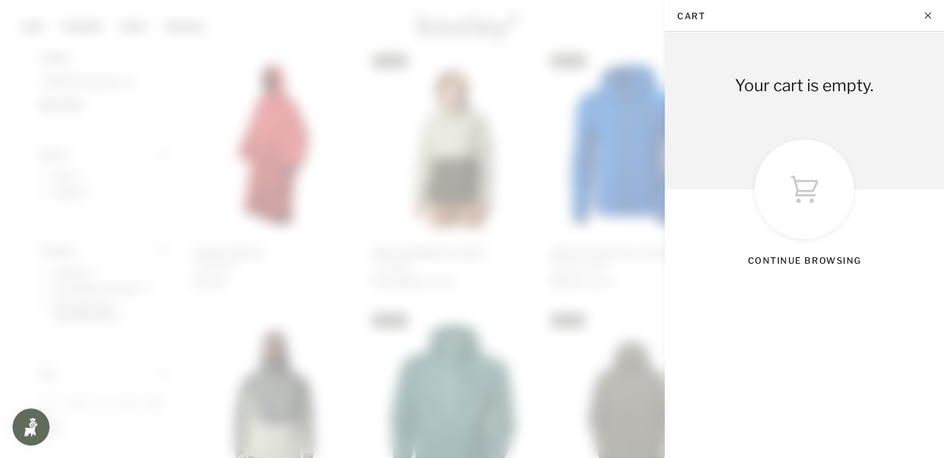
click at [936, 12] on button "Close" at bounding box center [928, 15] width 31 height 31
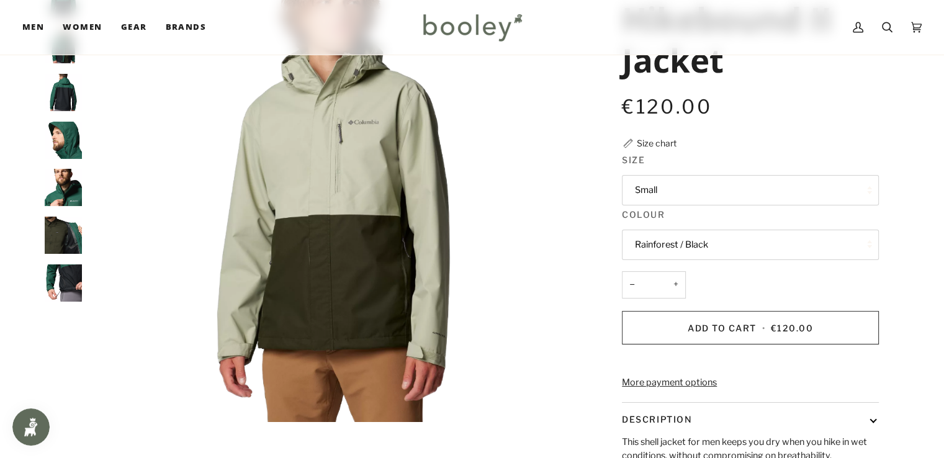
scroll to position [156, 0]
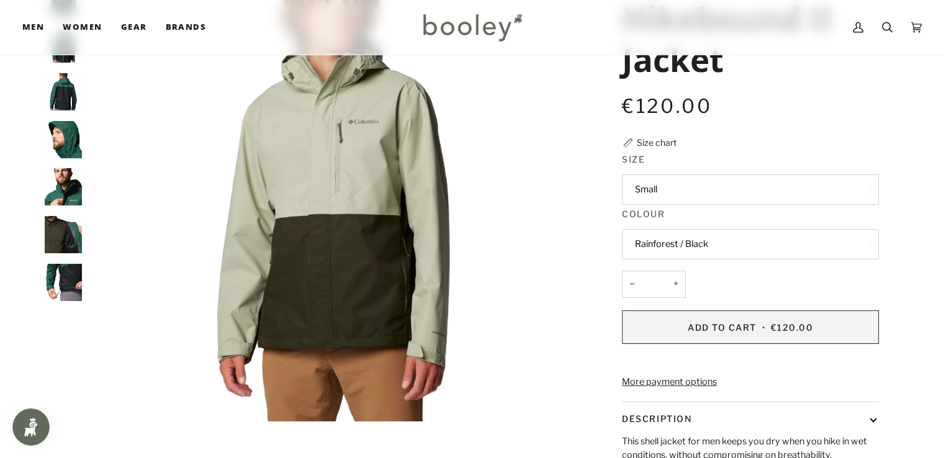
click at [698, 324] on span "Add to Cart" at bounding box center [721, 327] width 69 height 11
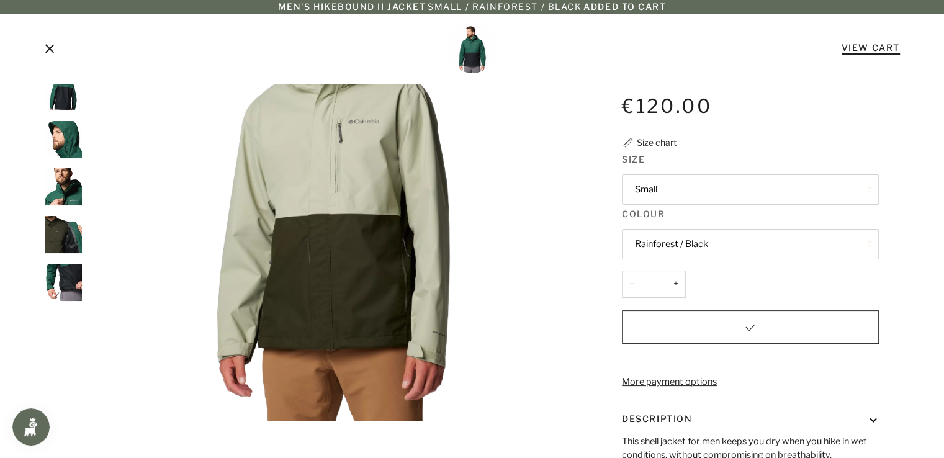
click at [882, 48] on link "View Cart" at bounding box center [870, 47] width 58 height 11
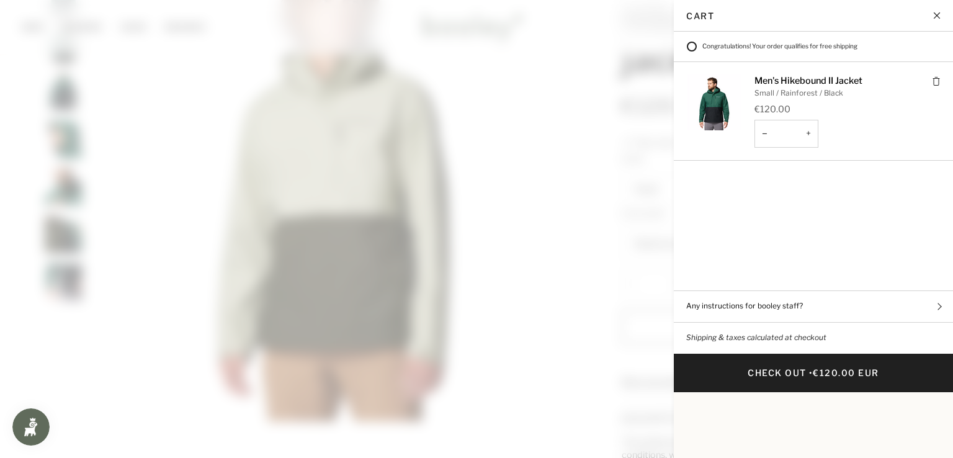
click at [650, 187] on span at bounding box center [476, 229] width 953 height 458
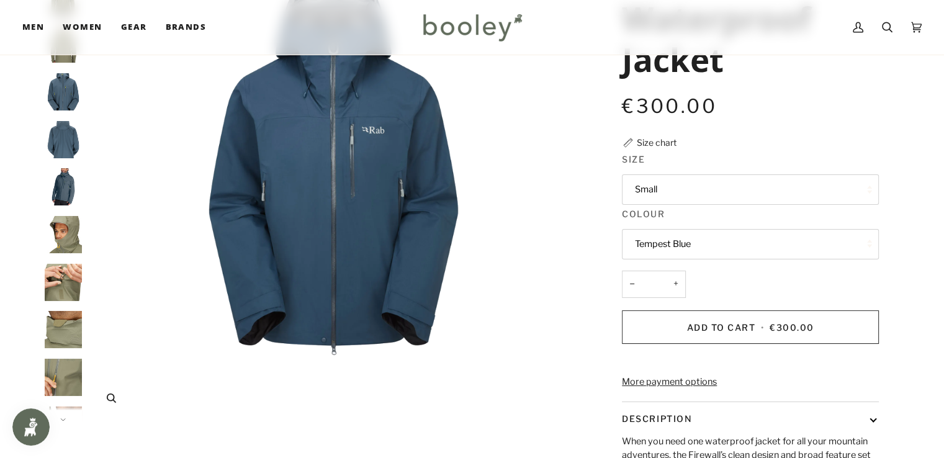
scroll to position [154, 0]
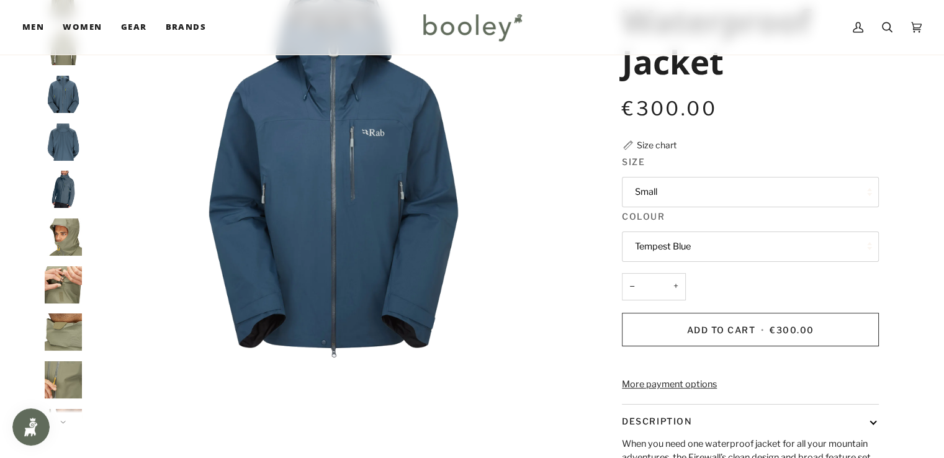
click at [60, 141] on img "Rab Men's Firewall Waterproof Jacket Orion Blue - Booley Galway" at bounding box center [63, 141] width 37 height 37
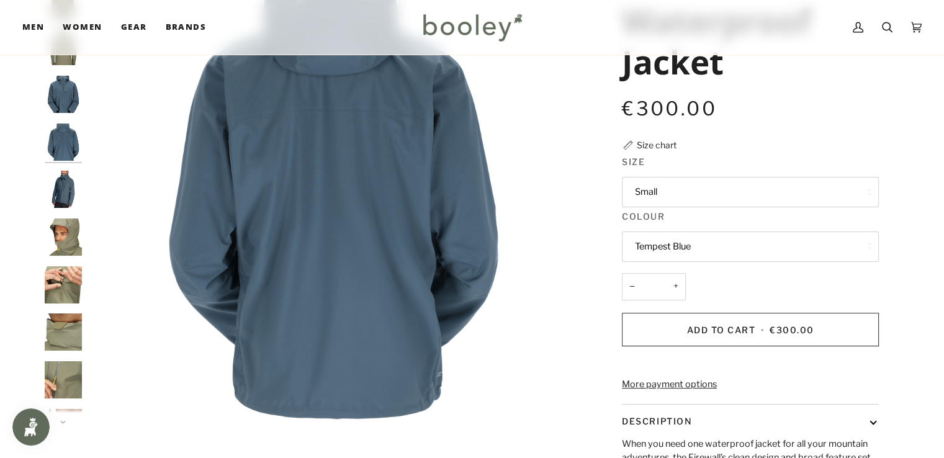
click at [66, 106] on img "Rab Men's Firewall Waterproof Jacket Orion Blue - Booley Galway" at bounding box center [63, 94] width 37 height 37
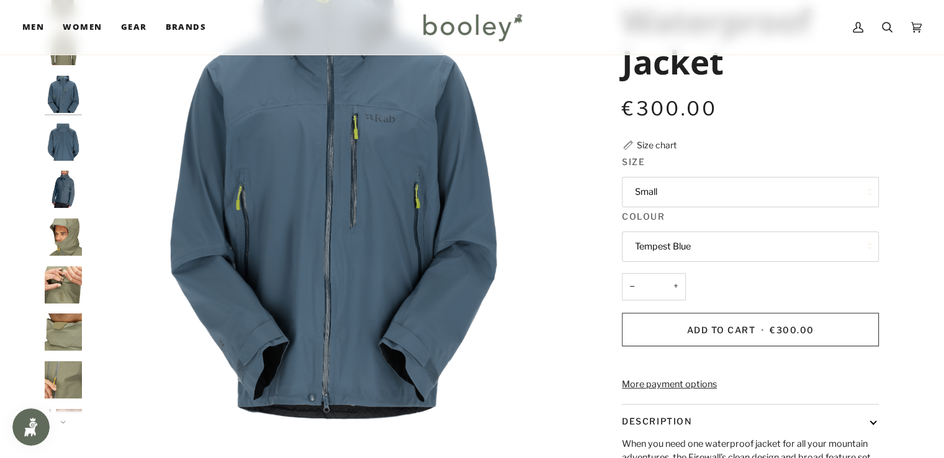
click at [68, 176] on img "Rab Men's Firewall Waterproof Jacket Orion Blue - Booley Galway" at bounding box center [63, 189] width 37 height 37
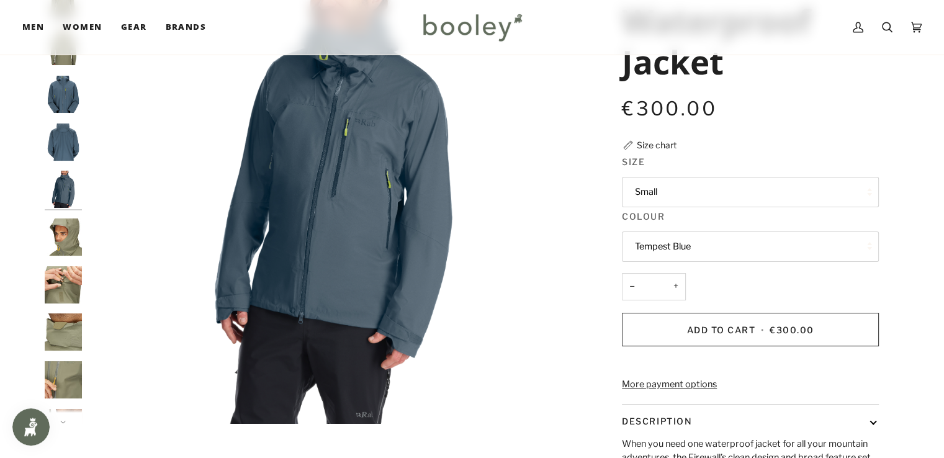
scroll to position [7, 0]
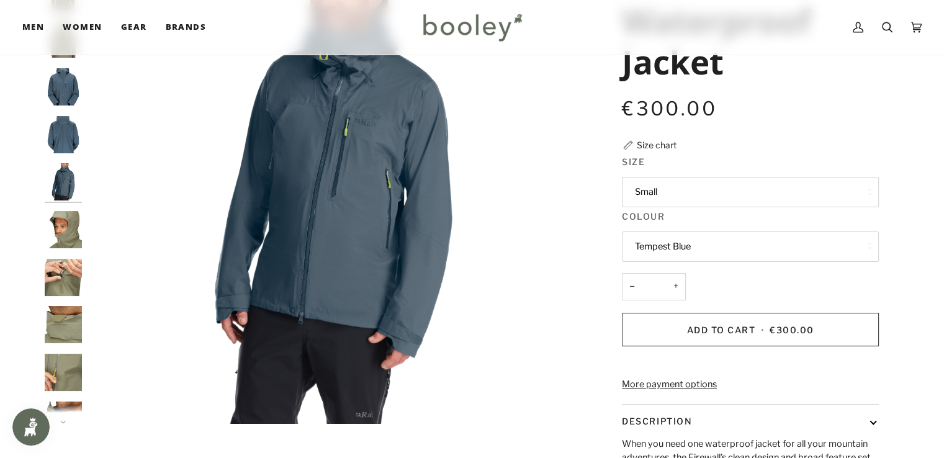
click at [69, 91] on img "Rab Men's Firewall Waterproof Jacket Orion Blue - Booley Galway" at bounding box center [63, 86] width 37 height 37
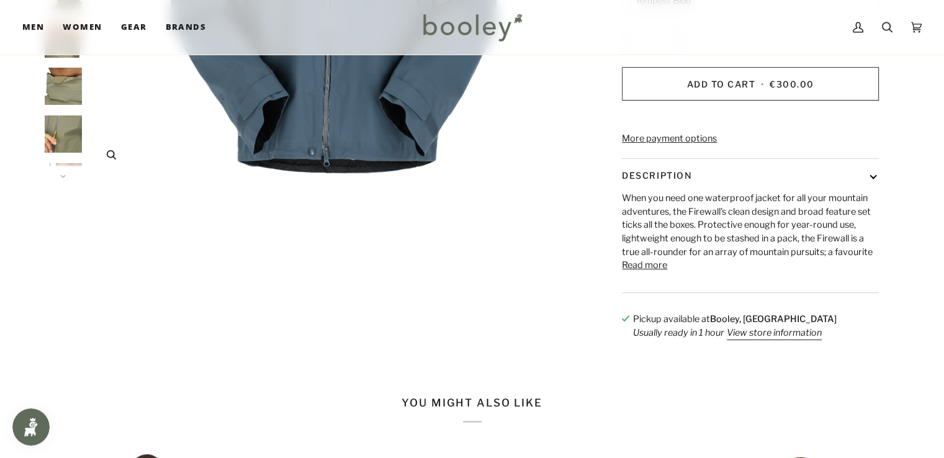
scroll to position [397, 0]
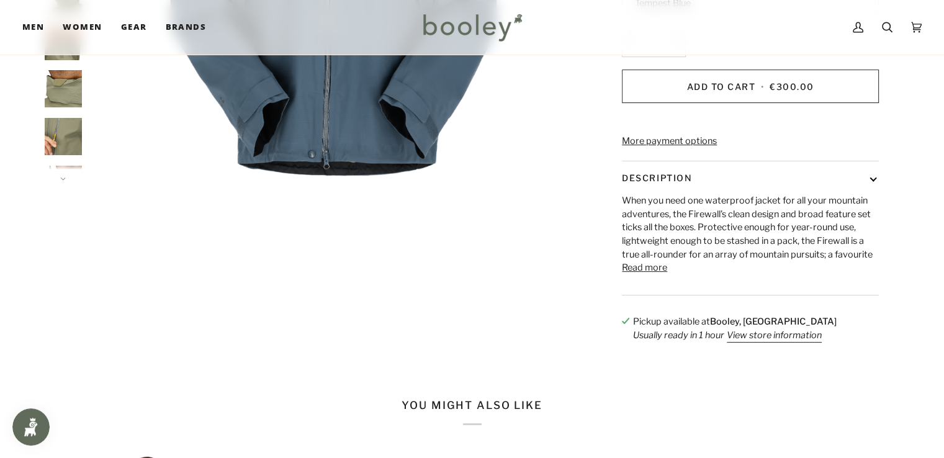
click at [645, 293] on div "When you need one waterproof jacket for all your mountain adventures, the Firew…" at bounding box center [750, 244] width 257 height 101
click at [652, 275] on button "Read more" at bounding box center [644, 268] width 45 height 14
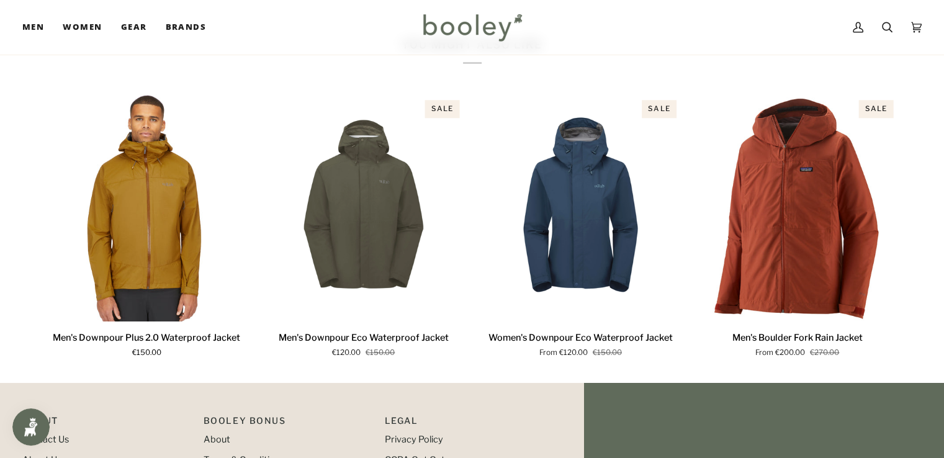
scroll to position [1534, 0]
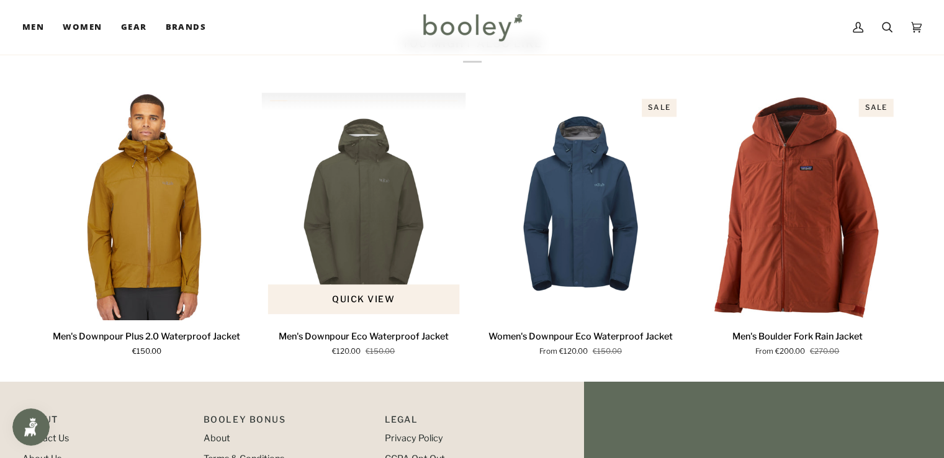
click at [406, 238] on img "Men's Downpour Eco Waterproof Jacket" at bounding box center [363, 205] width 205 height 227
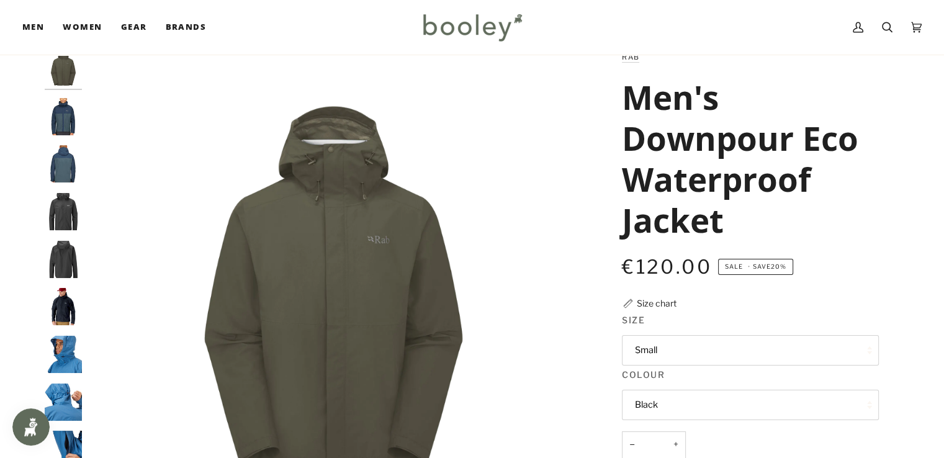
scroll to position [34, 0]
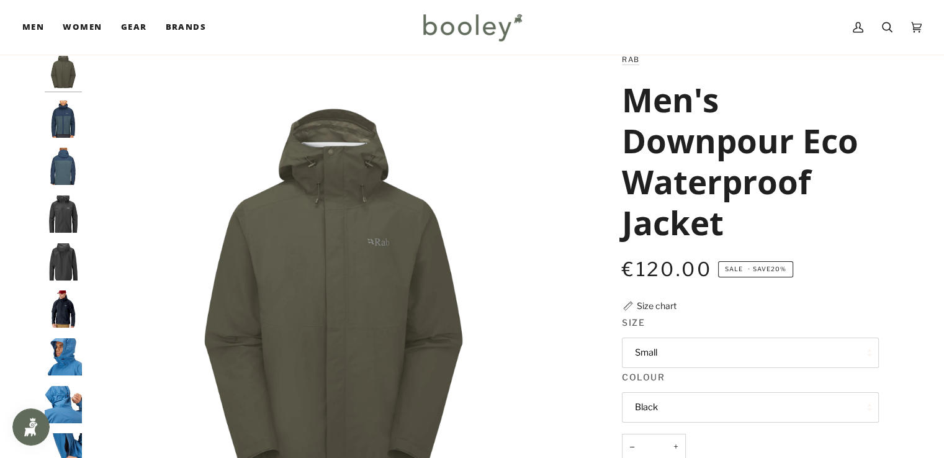
click at [48, 223] on img "Men's Downpour Eco Waterproof Jacket" at bounding box center [63, 213] width 37 height 37
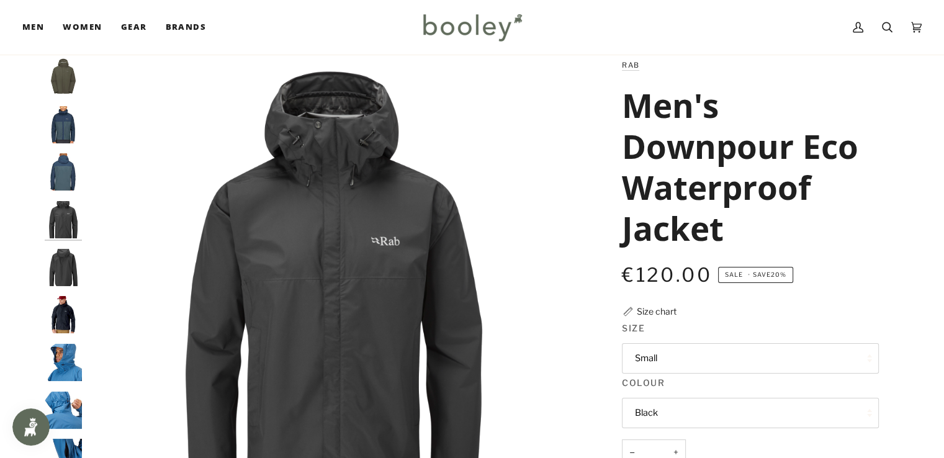
scroll to position [0, 0]
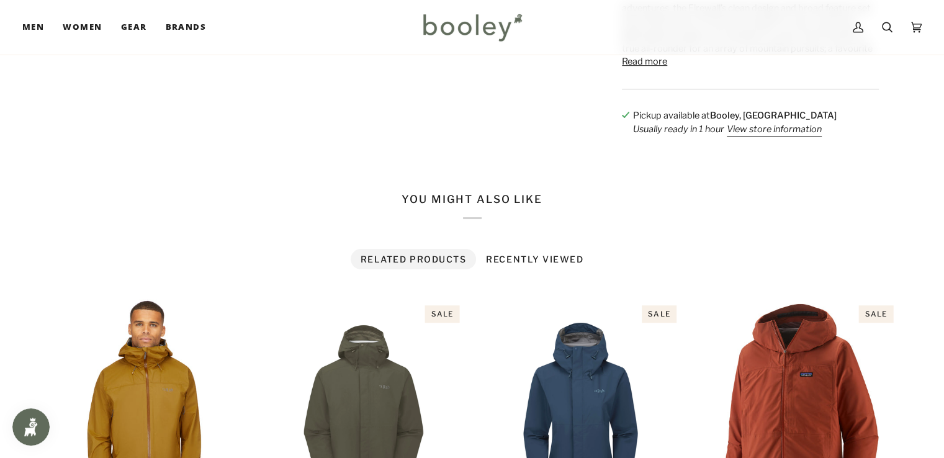
click at [657, 218] on h2 "You might also like" at bounding box center [472, 205] width 855 height 25
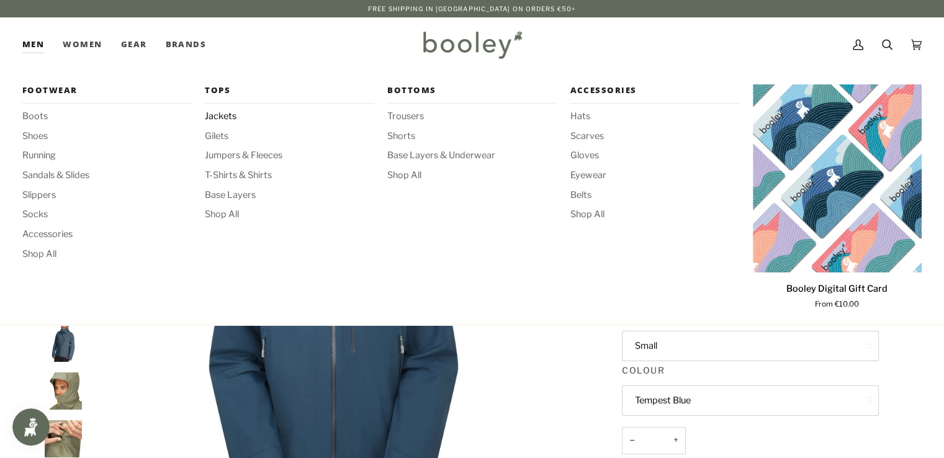
click at [223, 117] on span "Jackets" at bounding box center [289, 117] width 169 height 14
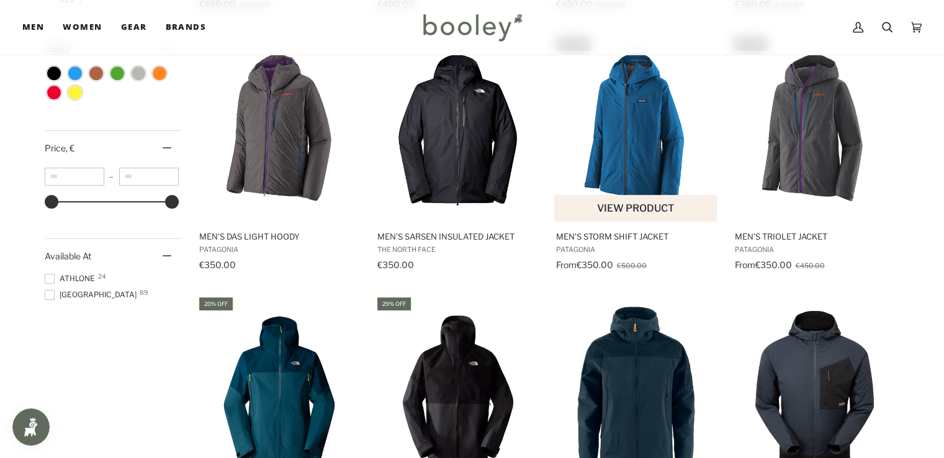
scroll to position [717, 0]
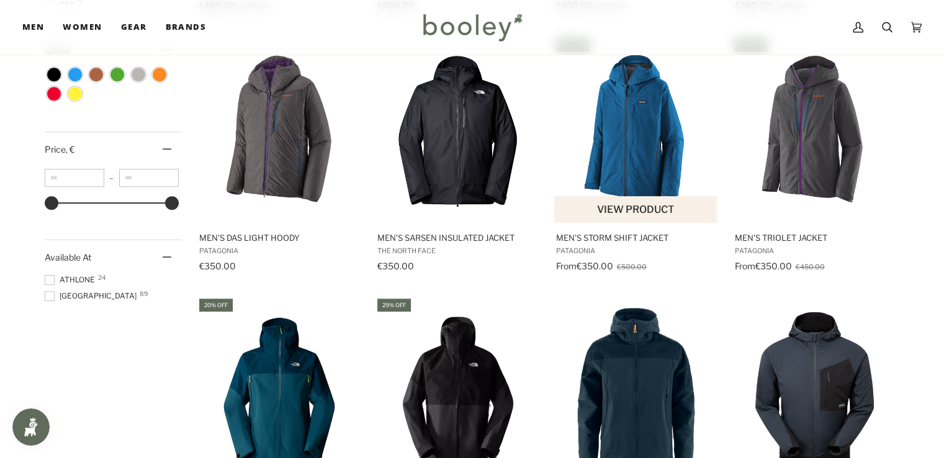
click at [638, 151] on img "Men's Storm Shift Jacket" at bounding box center [636, 129] width 164 height 164
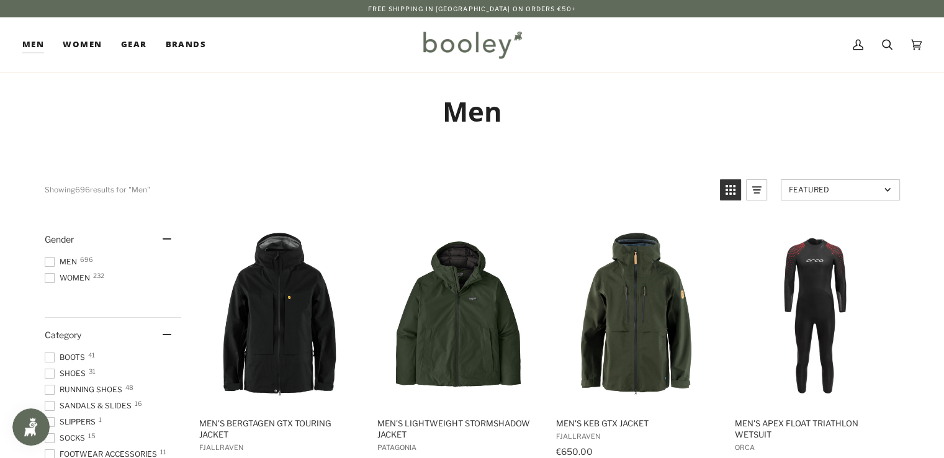
click at [447, 42] on img at bounding box center [472, 45] width 109 height 36
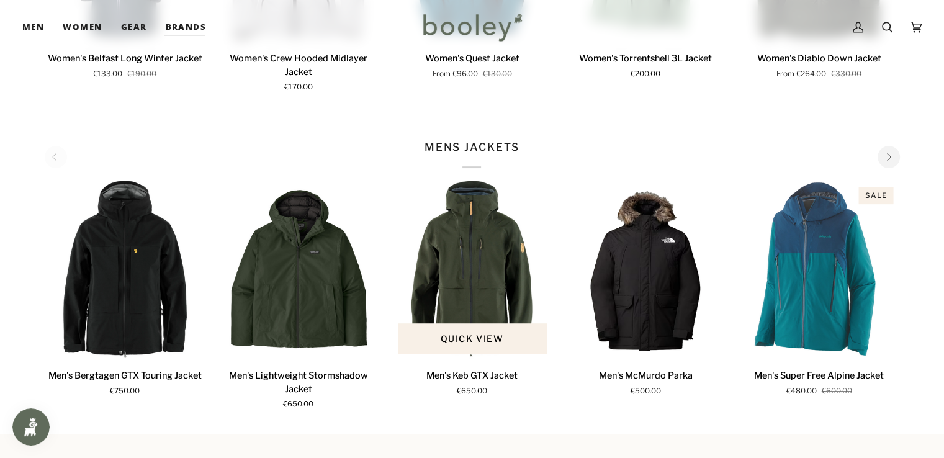
scroll to position [642, 0]
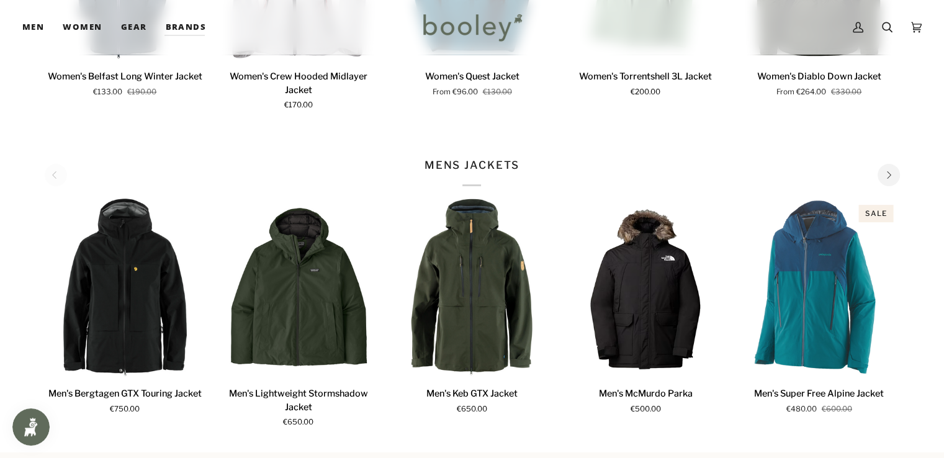
click at [891, 167] on button "Next" at bounding box center [888, 175] width 22 height 22
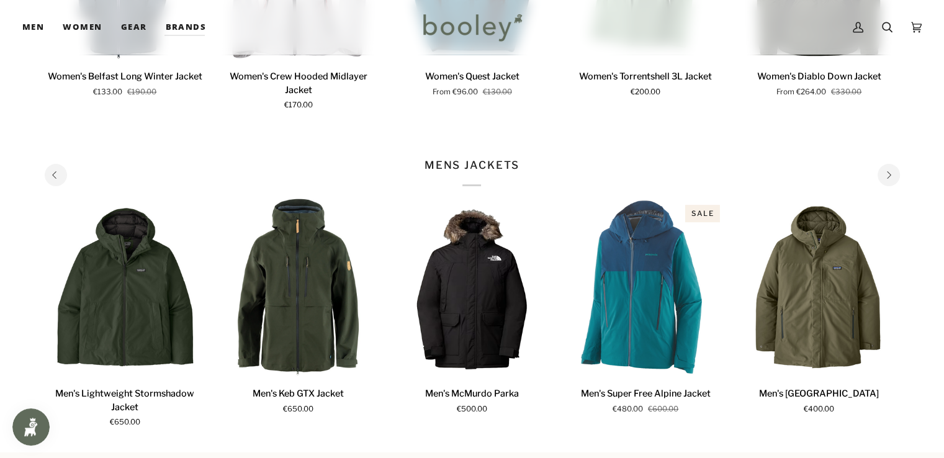
click at [891, 167] on button "Next" at bounding box center [888, 175] width 22 height 22
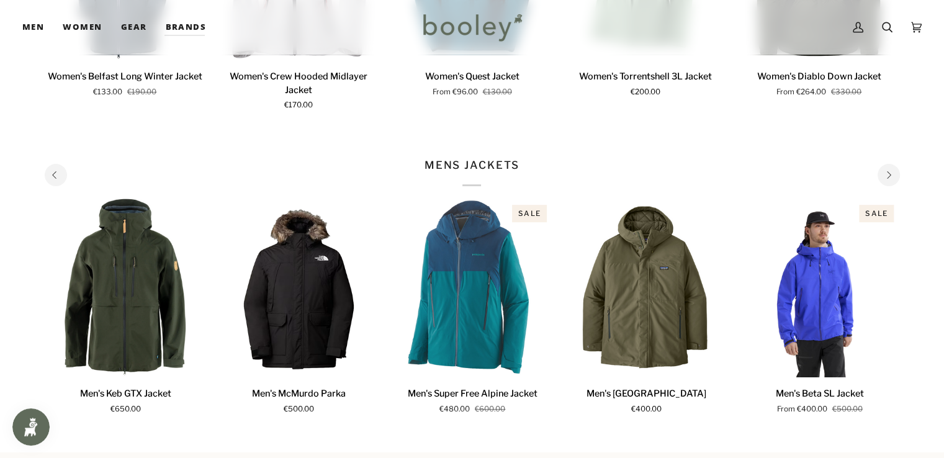
click at [891, 167] on button "Next" at bounding box center [888, 175] width 22 height 22
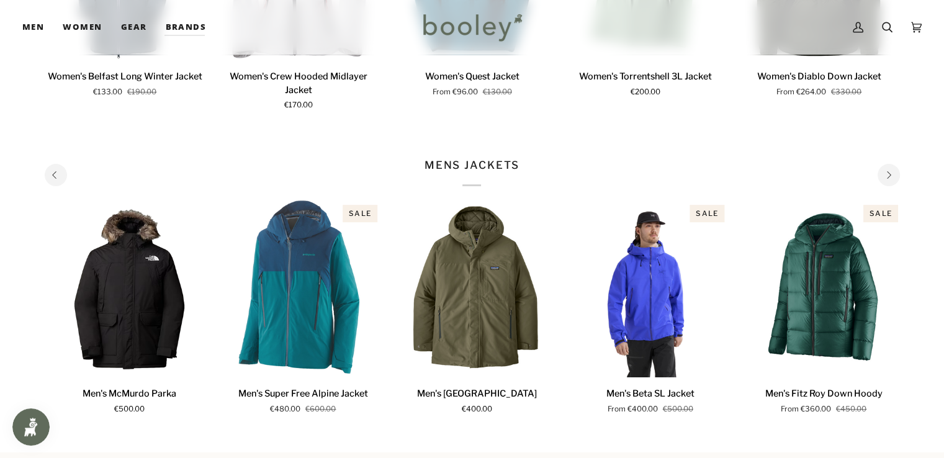
click at [891, 167] on button "Next" at bounding box center [888, 175] width 22 height 22
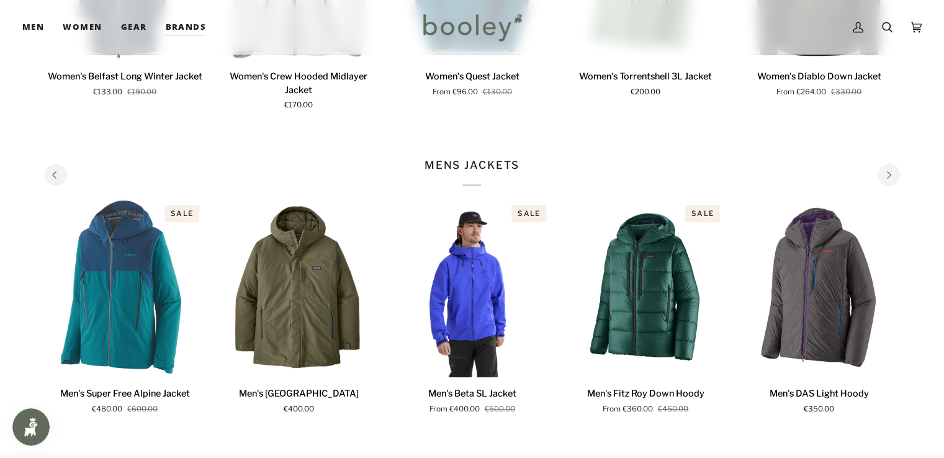
click at [891, 167] on button "Next" at bounding box center [888, 175] width 22 height 22
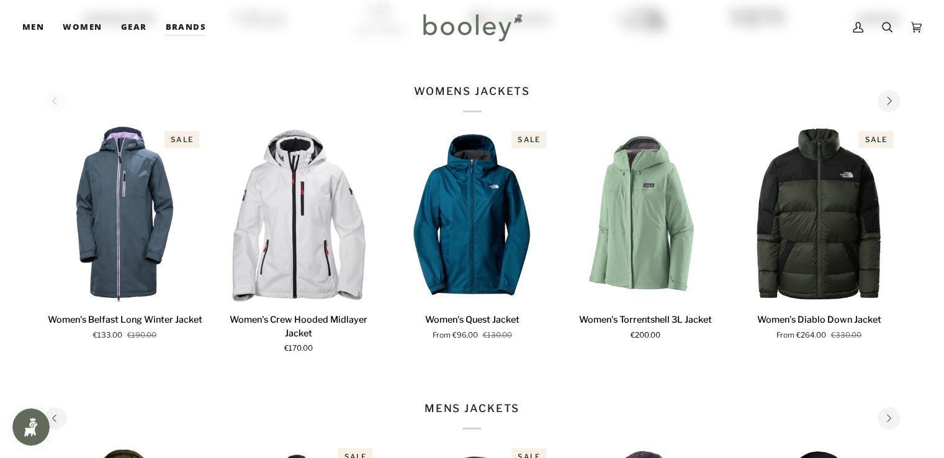
scroll to position [398, 0]
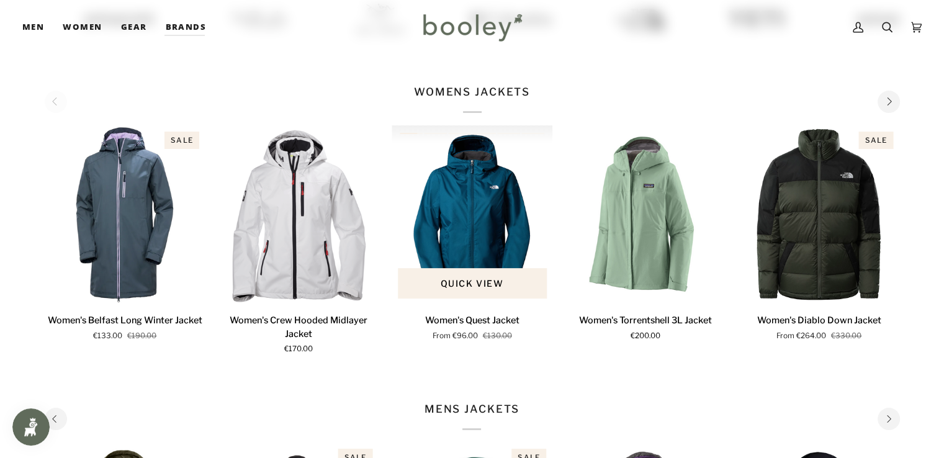
click at [506, 203] on img "Women's Quest Jacket" at bounding box center [472, 214] width 161 height 179
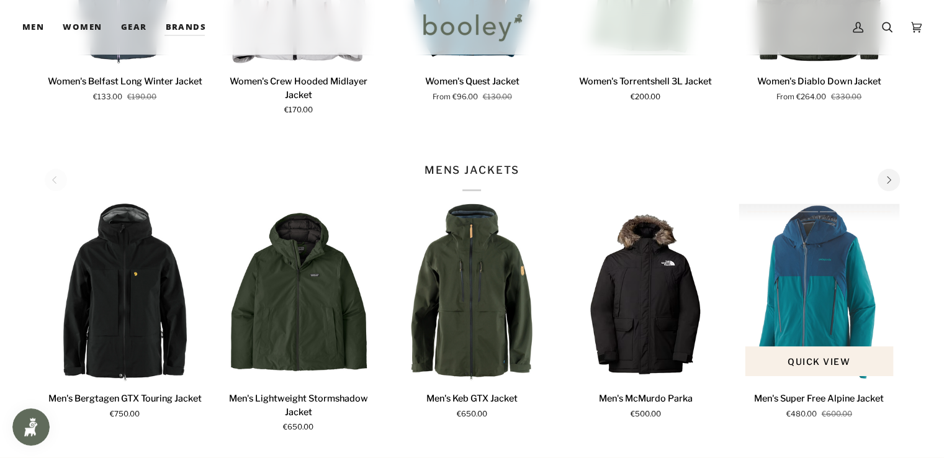
scroll to position [638, 0]
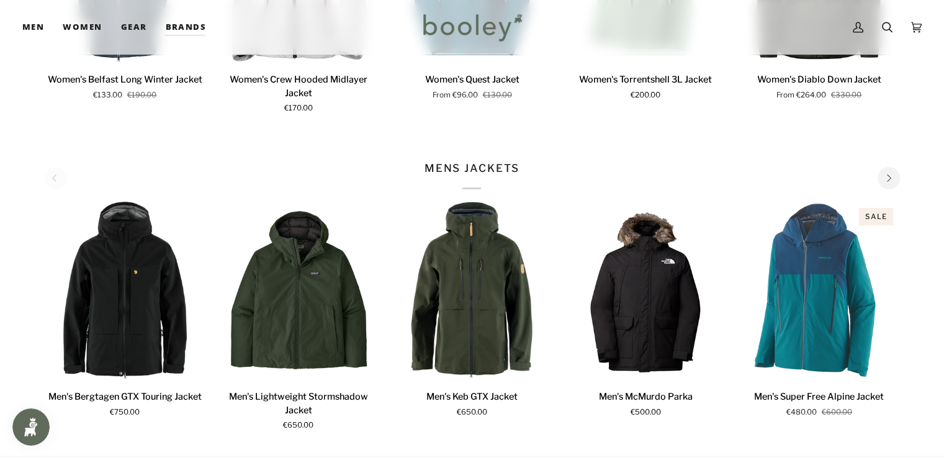
click at [896, 169] on button "Next" at bounding box center [888, 178] width 22 height 22
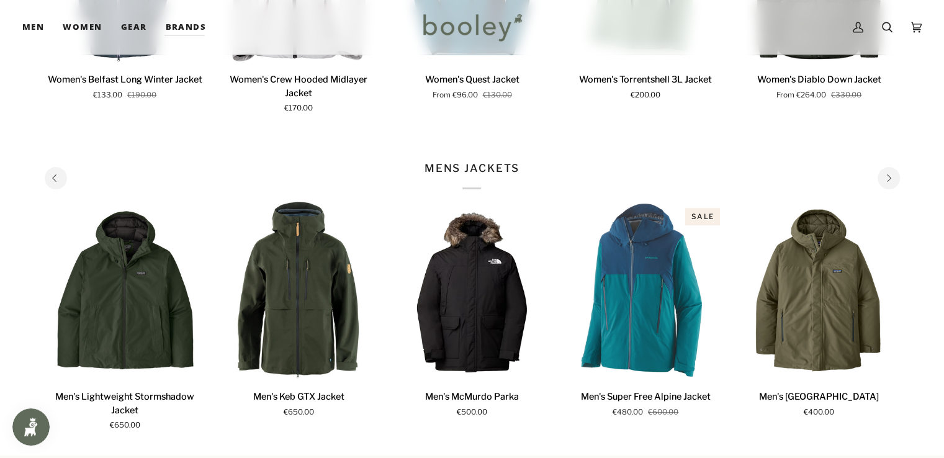
click at [896, 169] on button "Next" at bounding box center [888, 178] width 22 height 22
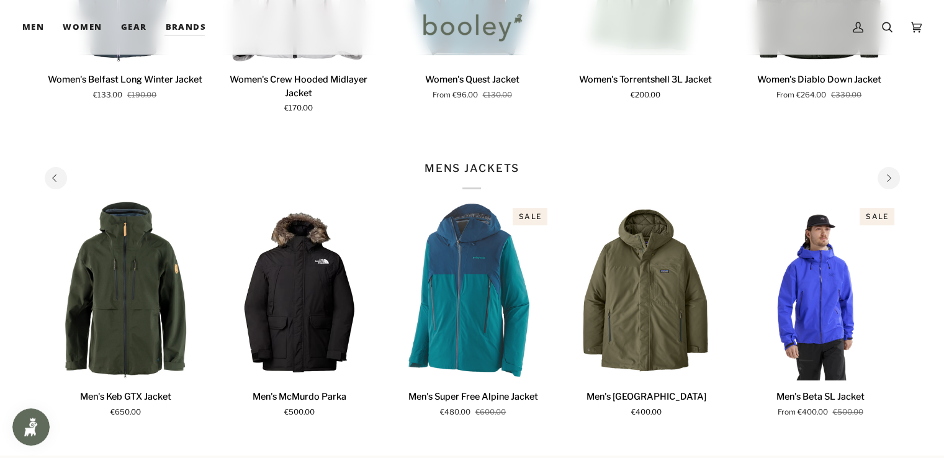
click at [896, 169] on button "Next" at bounding box center [888, 178] width 22 height 22
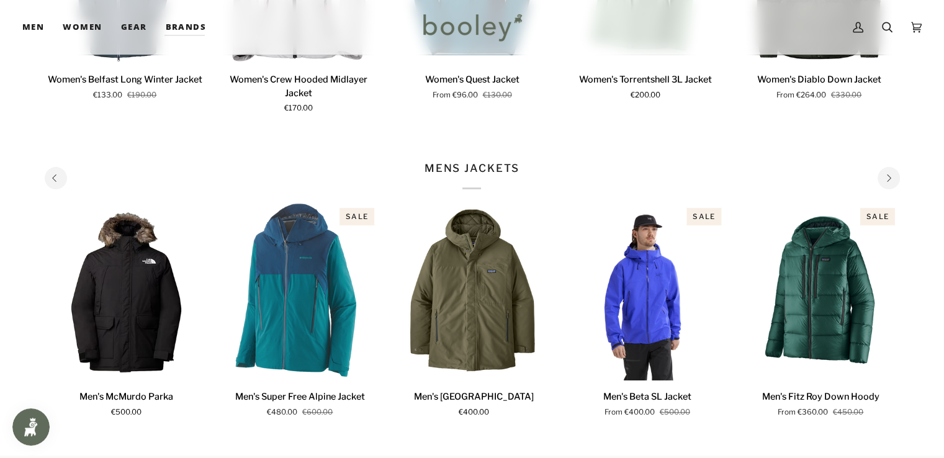
click at [896, 169] on button "Next" at bounding box center [888, 178] width 22 height 22
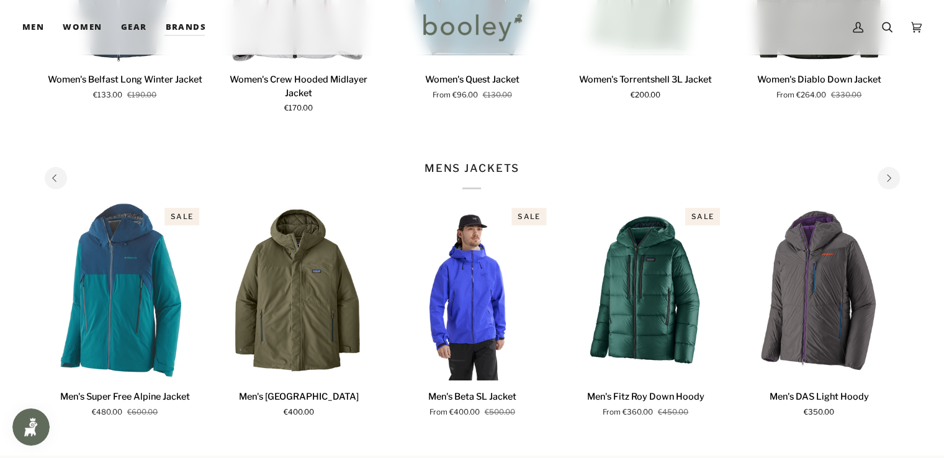
click at [896, 169] on button "Next" at bounding box center [888, 178] width 22 height 22
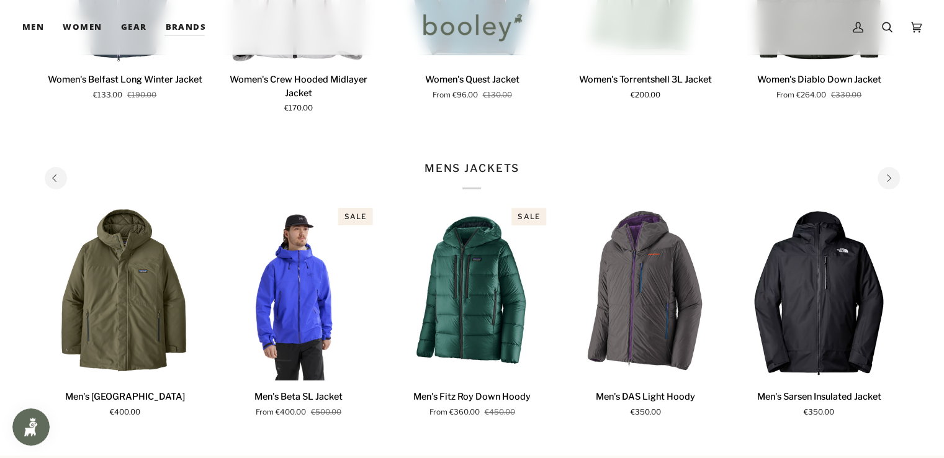
click at [896, 169] on button "Next" at bounding box center [888, 178] width 22 height 22
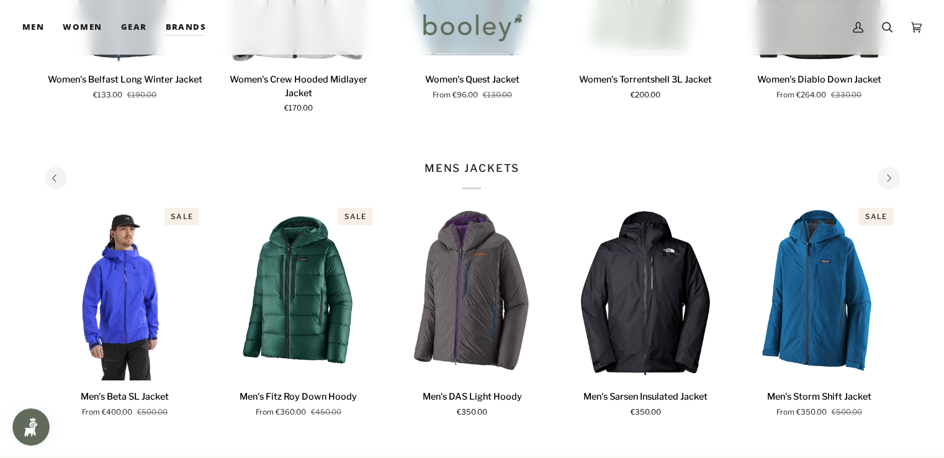
click at [896, 169] on button "Next" at bounding box center [888, 178] width 22 height 22
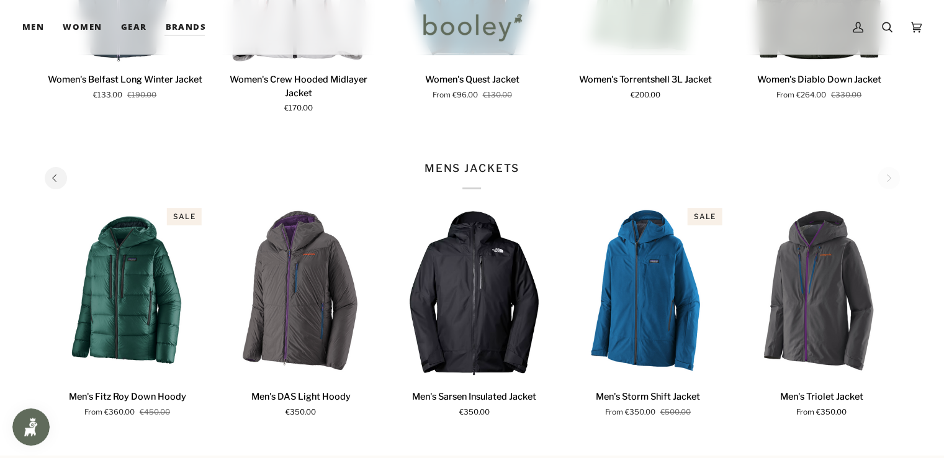
click at [896, 169] on div "MENS JACKETS" at bounding box center [472, 175] width 855 height 29
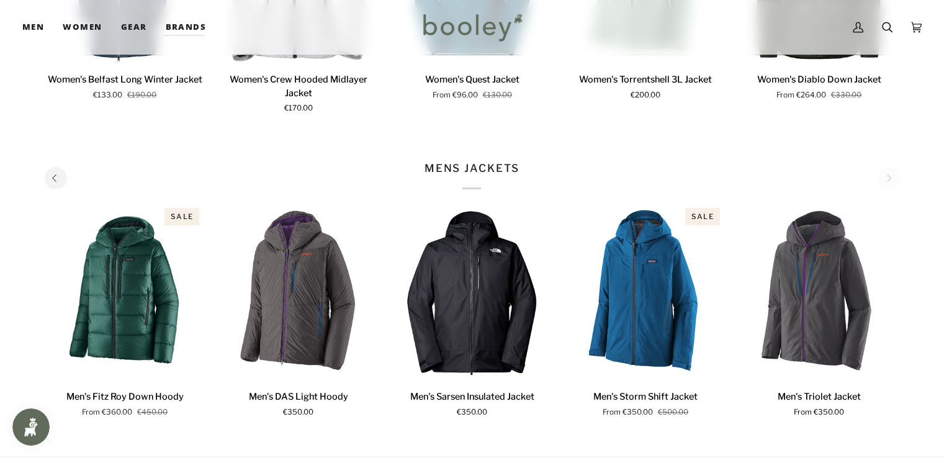
click at [896, 169] on div "MENS JACKETS" at bounding box center [472, 175] width 855 height 29
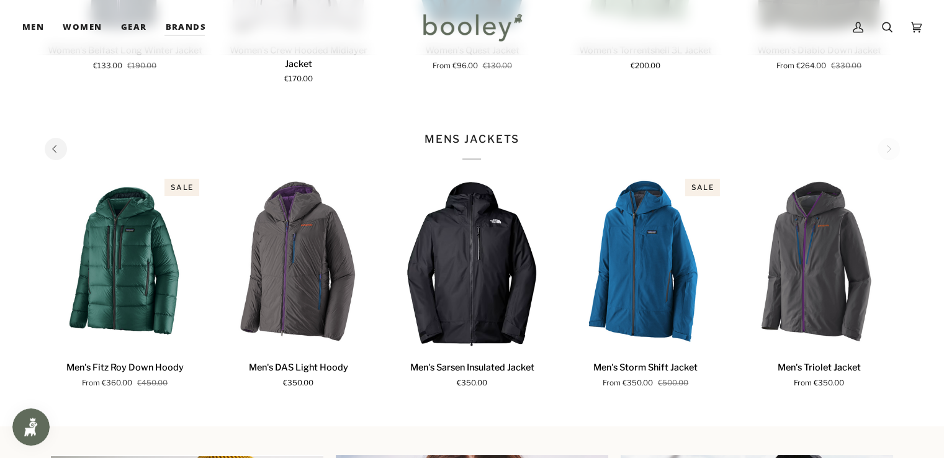
scroll to position [668, 0]
click at [42, 154] on div "MENS JACKETS 1 2 3 4 5 6 Quick view" at bounding box center [472, 267] width 900 height 317
click at [54, 152] on button "Previous" at bounding box center [56, 149] width 22 height 22
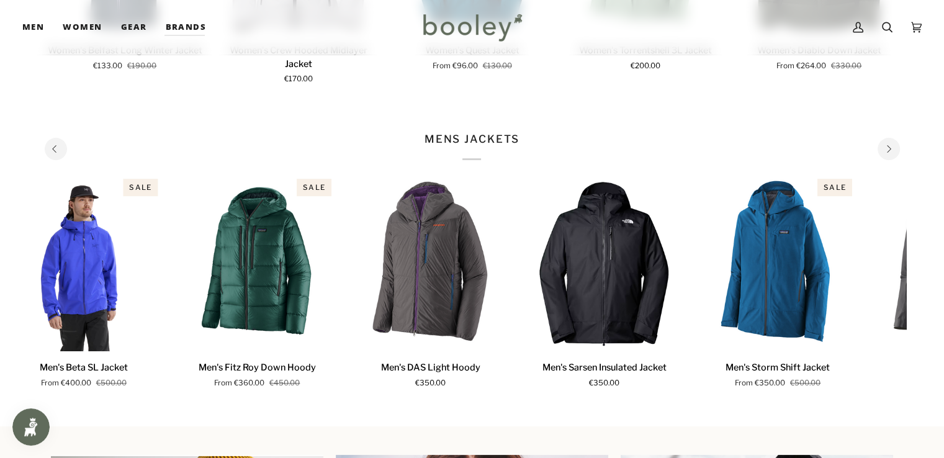
click at [54, 152] on button "Previous" at bounding box center [56, 149] width 22 height 22
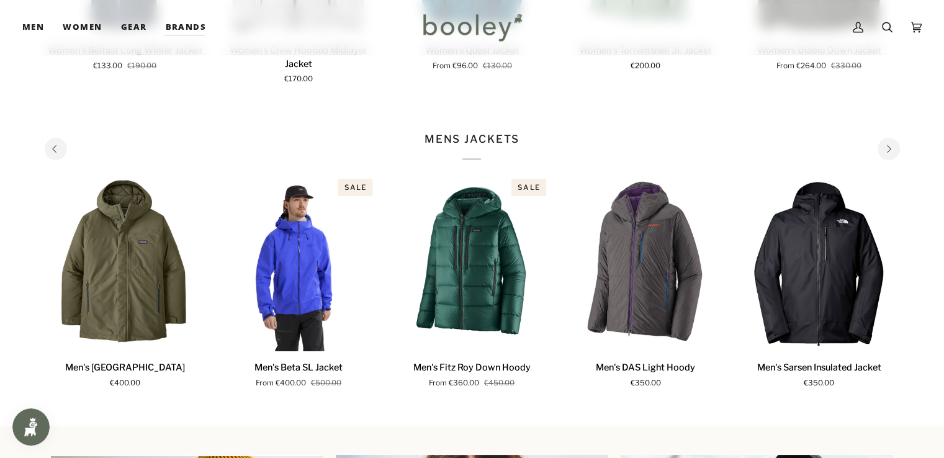
click at [54, 152] on button "Previous" at bounding box center [56, 149] width 22 height 22
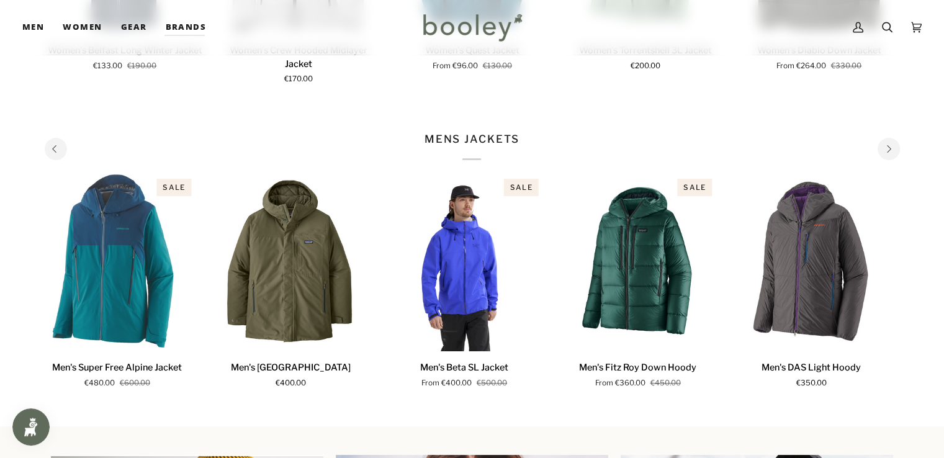
click at [55, 150] on icon "Previous" at bounding box center [55, 149] width 8 height 8
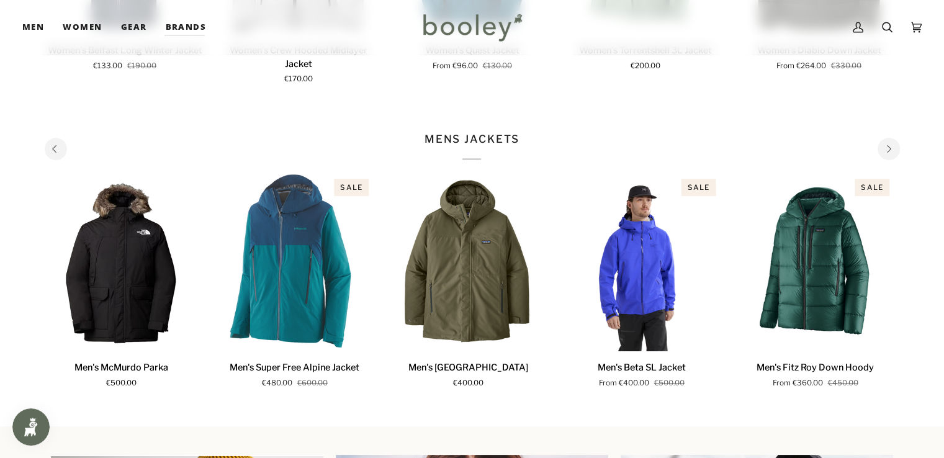
click at [55, 150] on icon "Previous" at bounding box center [55, 149] width 8 height 8
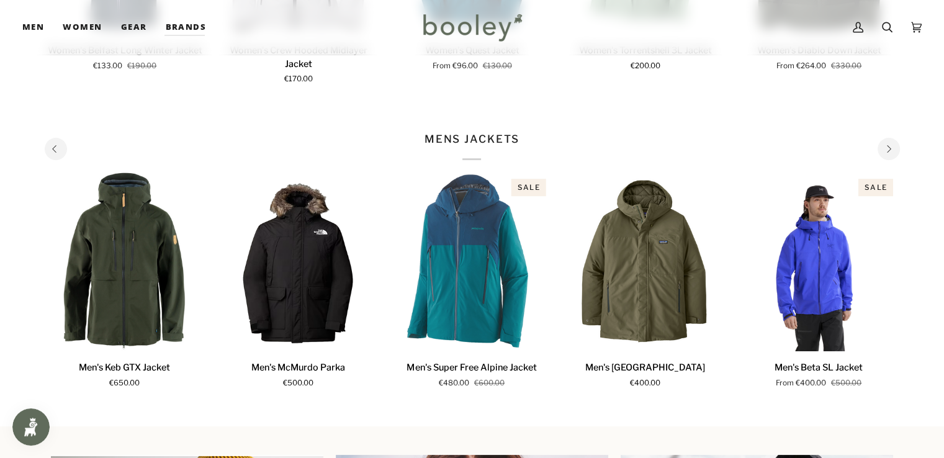
click at [55, 150] on icon "Previous" at bounding box center [55, 149] width 8 height 8
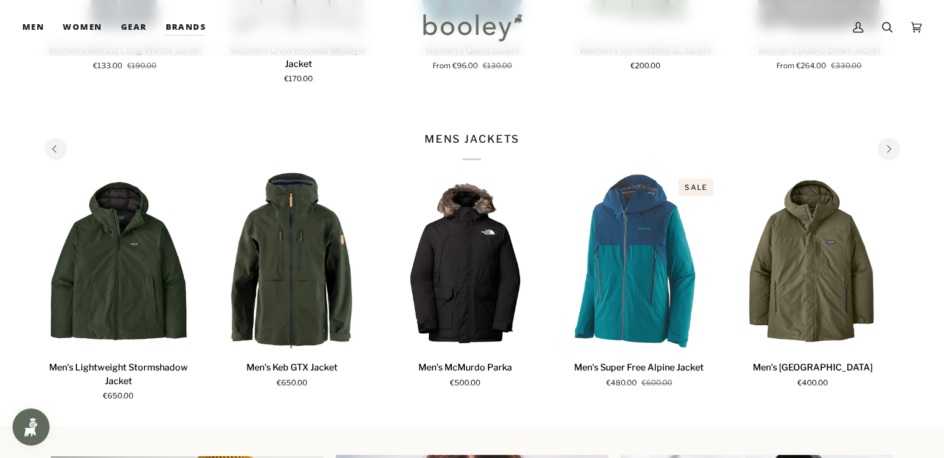
click at [55, 150] on icon "Previous" at bounding box center [55, 149] width 8 height 8
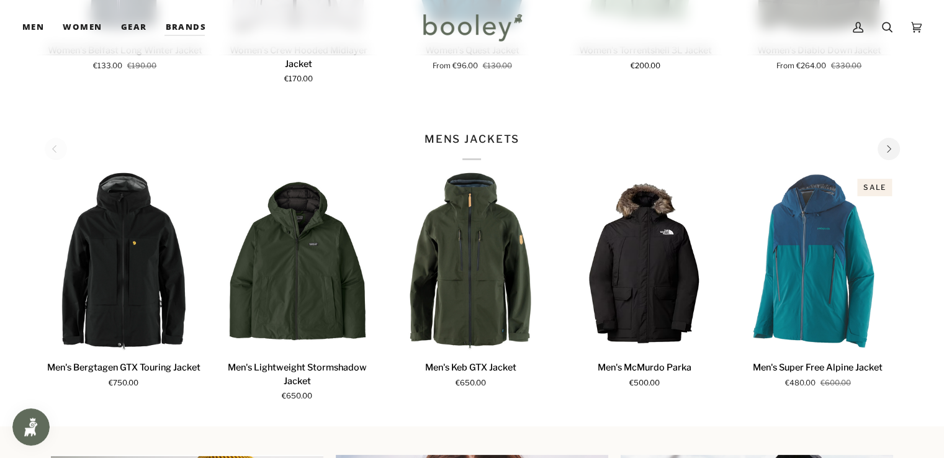
click at [55, 150] on div "MENS JACKETS" at bounding box center [472, 146] width 855 height 29
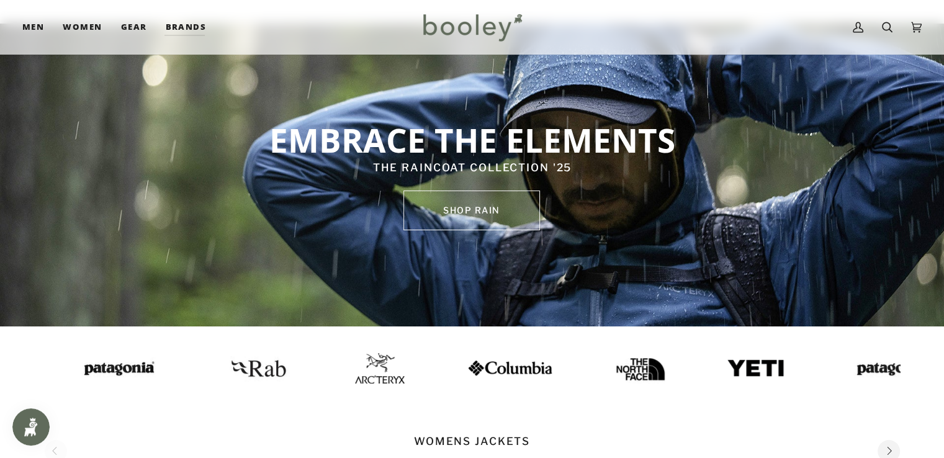
scroll to position [2, 0]
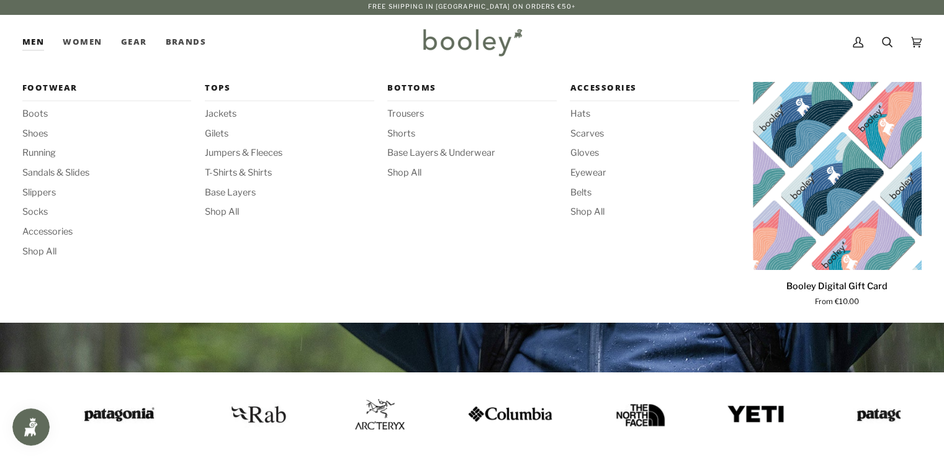
click at [236, 105] on div "Tops Jackets Gilets Jumpers & Fleeces T-Shirts & Shirts Base Layers Shop All" at bounding box center [289, 195] width 169 height 227
click at [228, 109] on span "Jackets" at bounding box center [289, 114] width 169 height 14
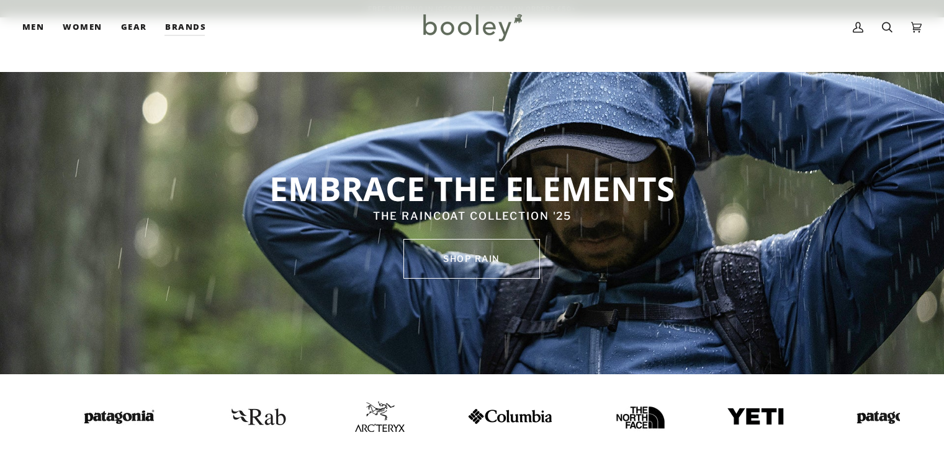
scroll to position [101, 0]
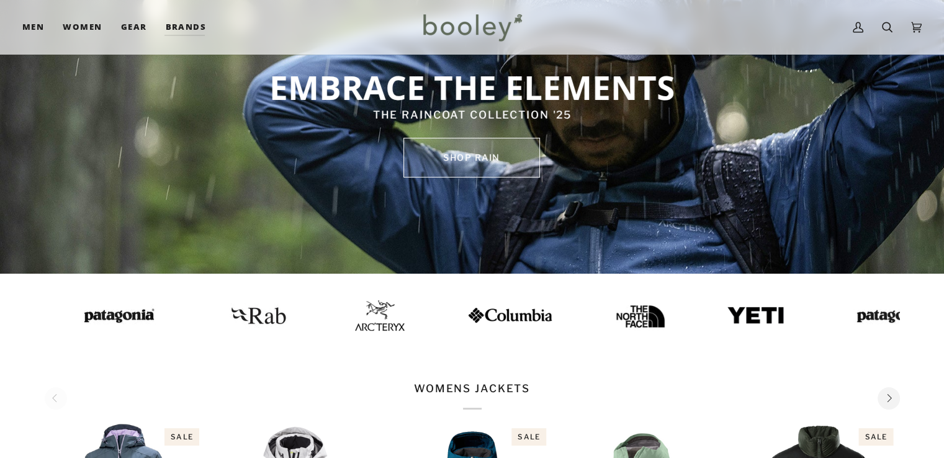
click at [418, 181] on div "EMBRACE THE ELEMENTS THE RAINCOAT COLLECTION '25 SHOP rain" at bounding box center [472, 122] width 601 height 156
click at [445, 148] on link "SHOP rain" at bounding box center [471, 158] width 137 height 40
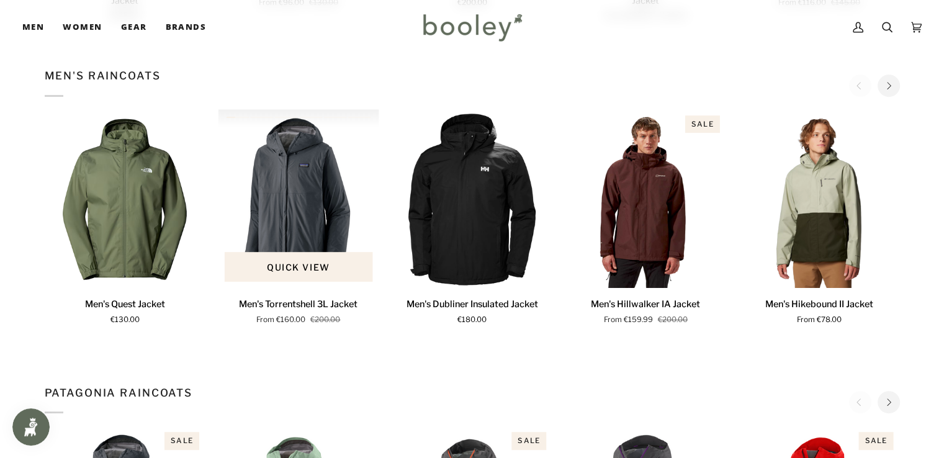
scroll to position [647, 0]
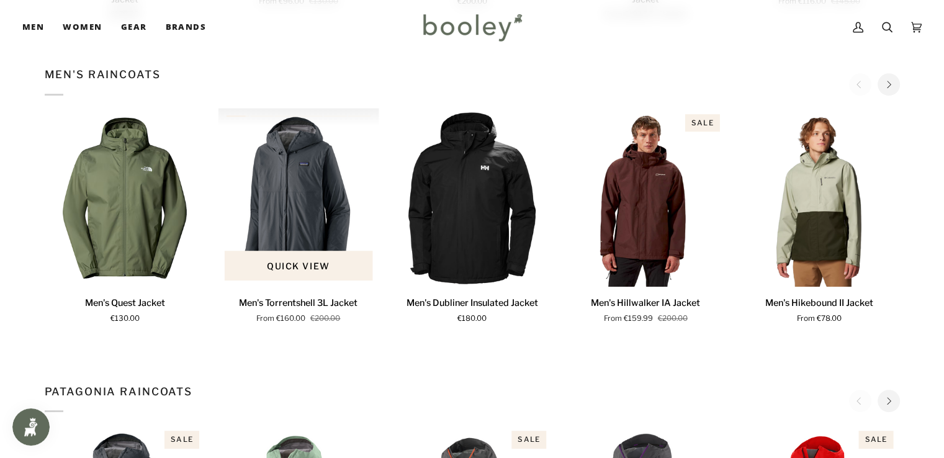
click at [293, 226] on img "Men's Torrentshell 3L Jacket" at bounding box center [298, 197] width 161 height 179
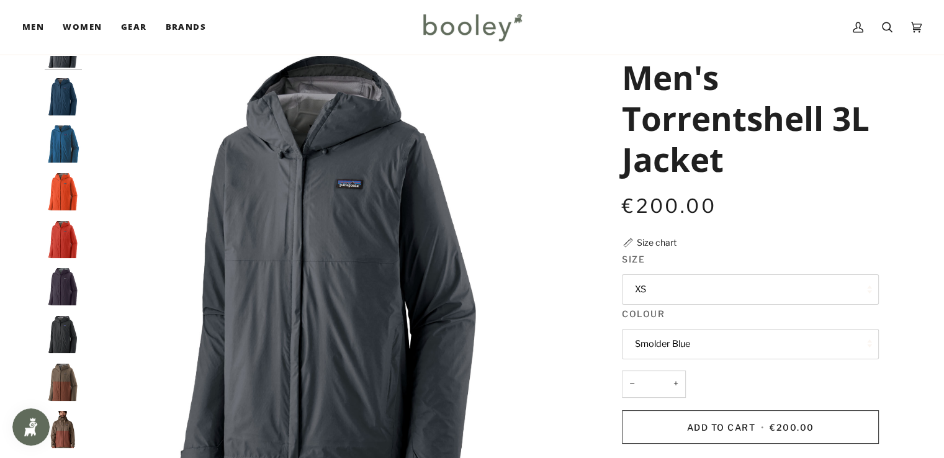
scroll to position [36, 0]
